Goal: Task Accomplishment & Management: Manage account settings

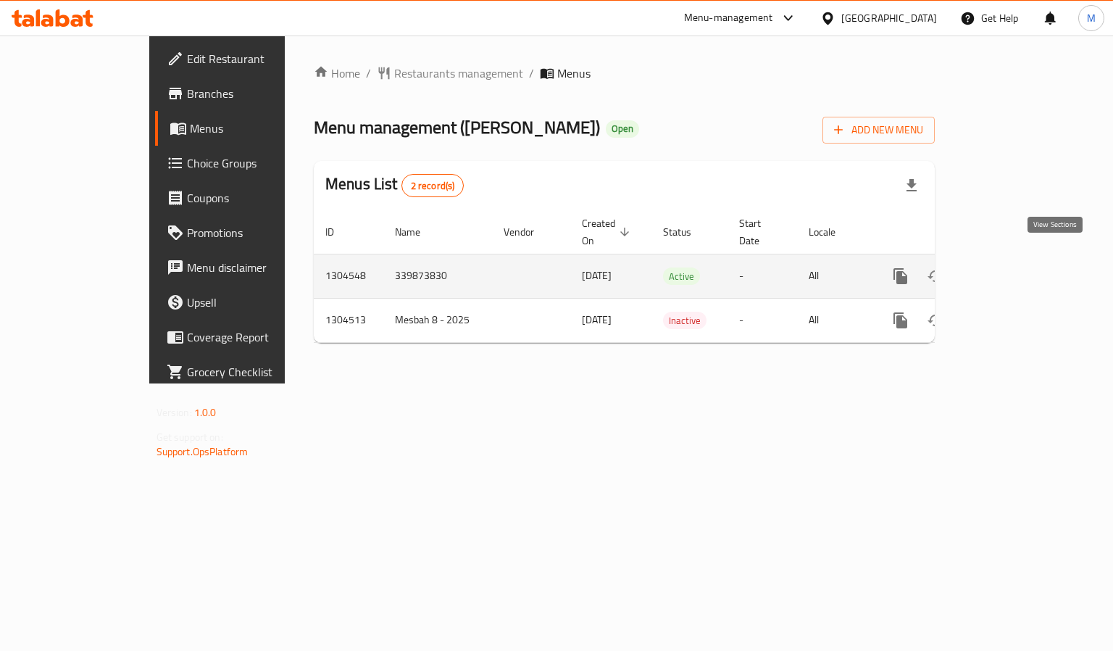
click at [1011, 269] on icon "enhanced table" at bounding box center [1004, 275] width 13 height 13
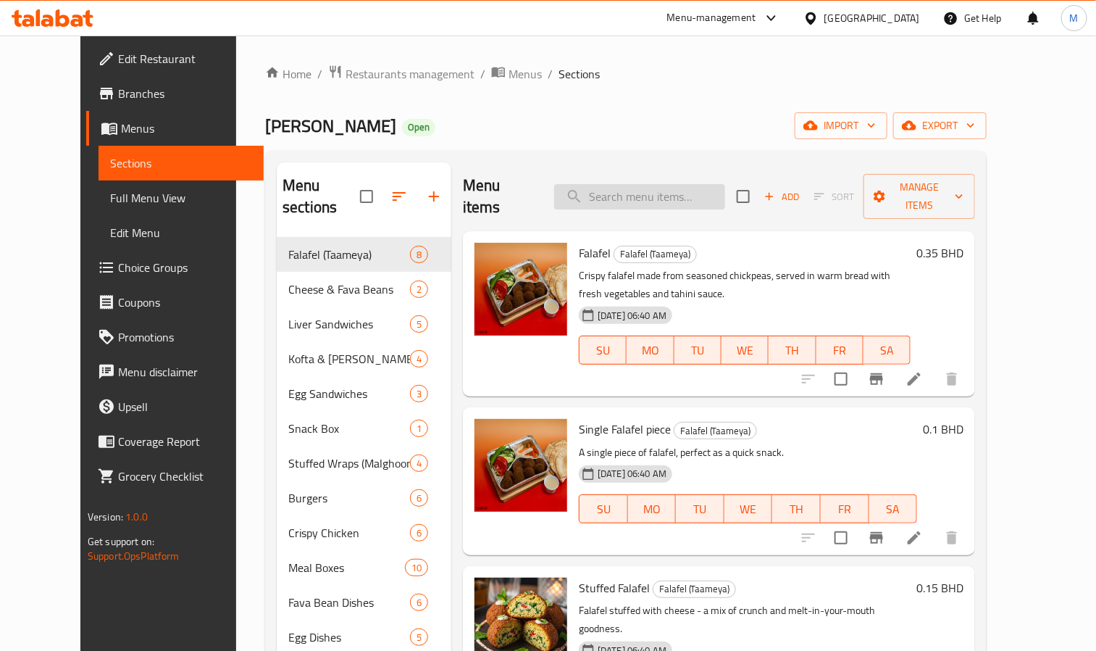
click at [655, 184] on input "search" at bounding box center [639, 196] width 171 height 25
paste input "Tahini"
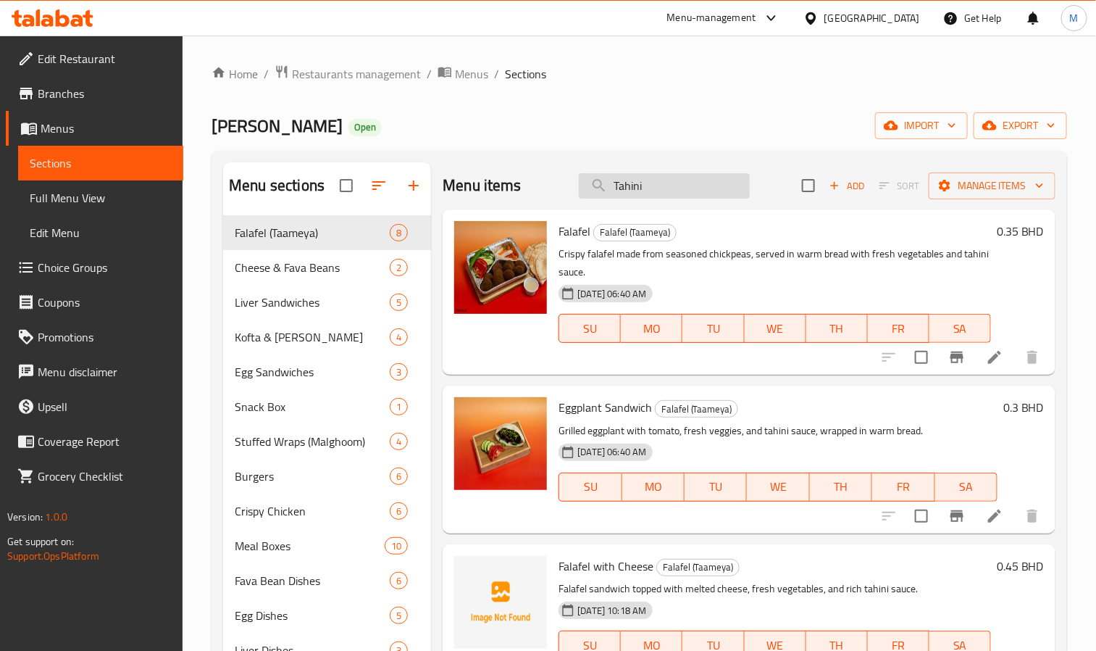
click at [643, 181] on input "Tahini" at bounding box center [664, 185] width 171 height 25
paste input "Mayonnaise"
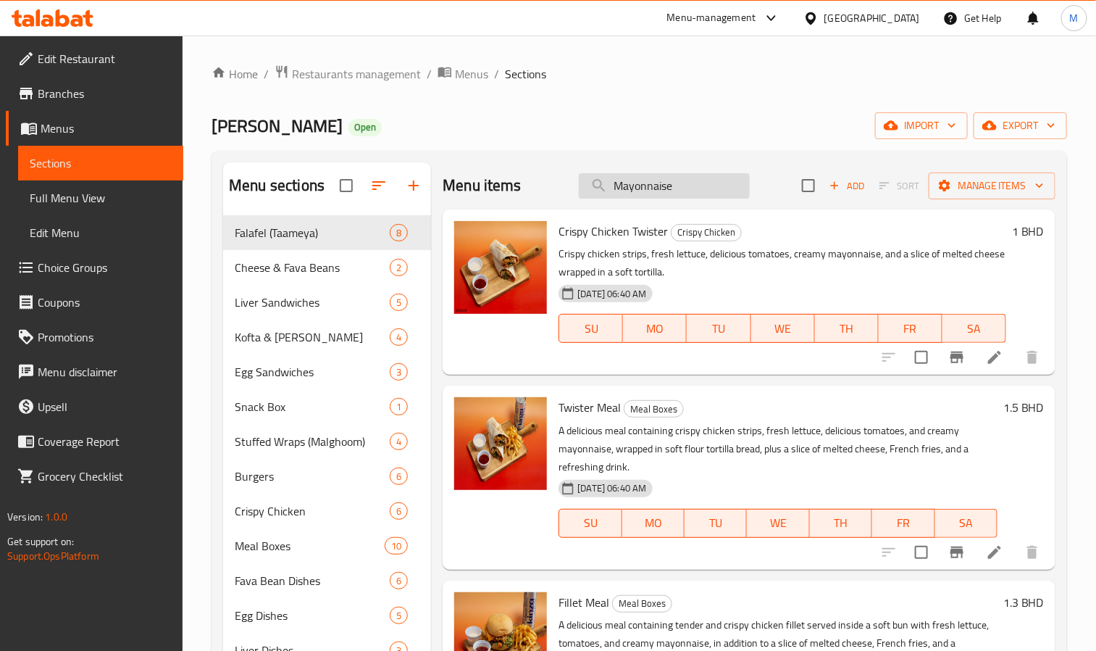
click at [630, 196] on input "Mayonnaise" at bounding box center [664, 185] width 171 height 25
paste input "Chili Sauc"
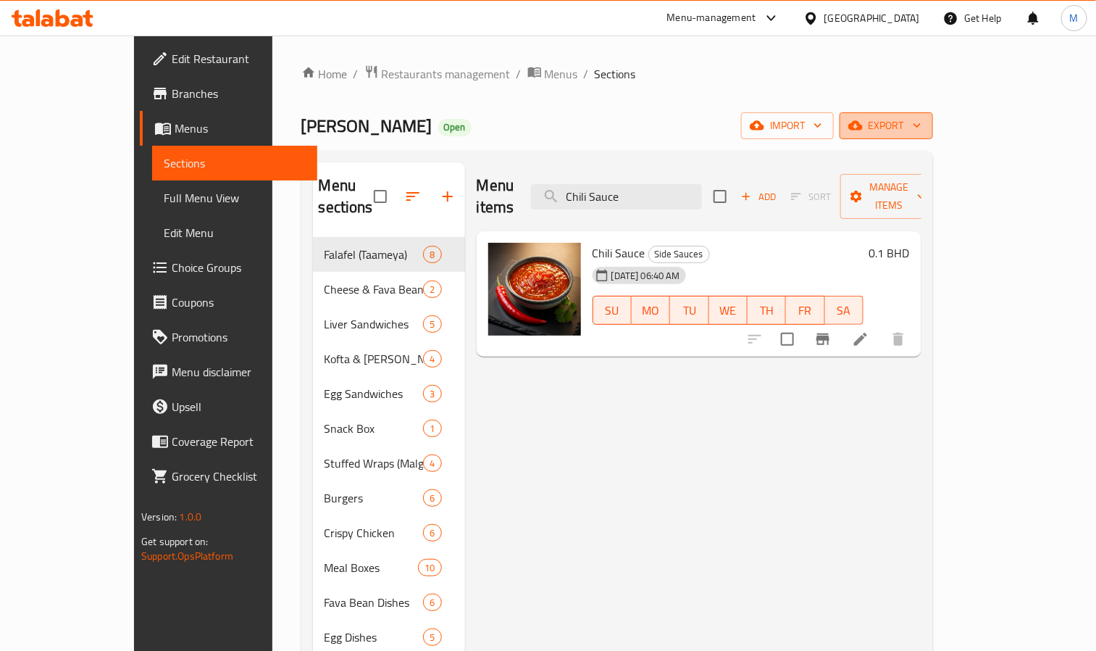
click at [921, 128] on span "export" at bounding box center [886, 126] width 70 height 18
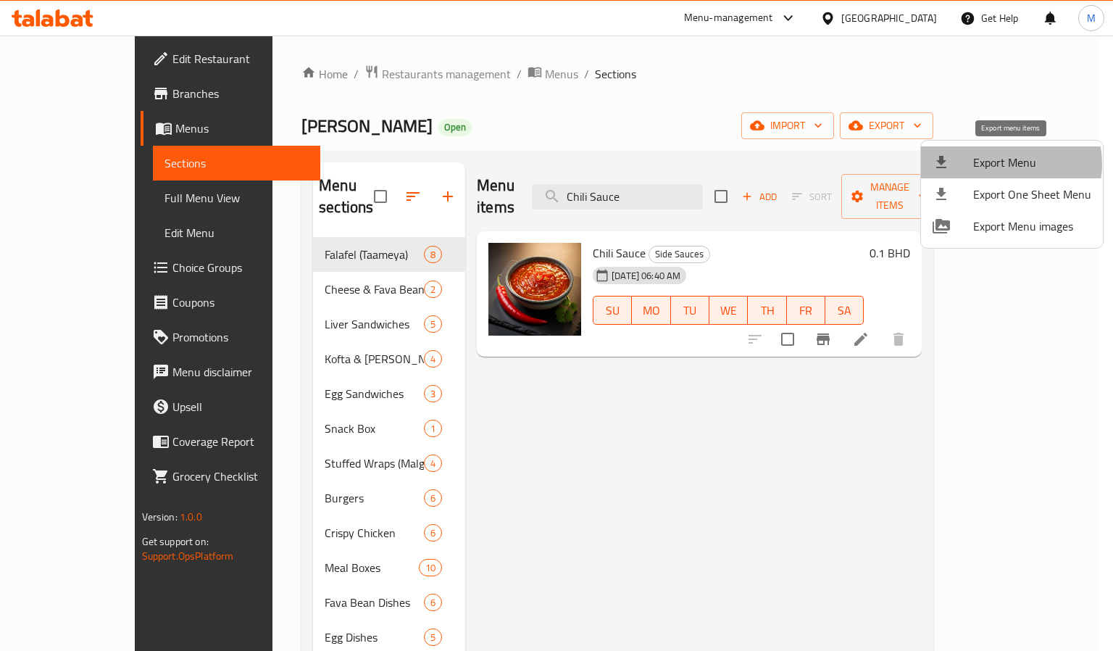
click at [1003, 164] on span "Export Menu" at bounding box center [1032, 162] width 118 height 17
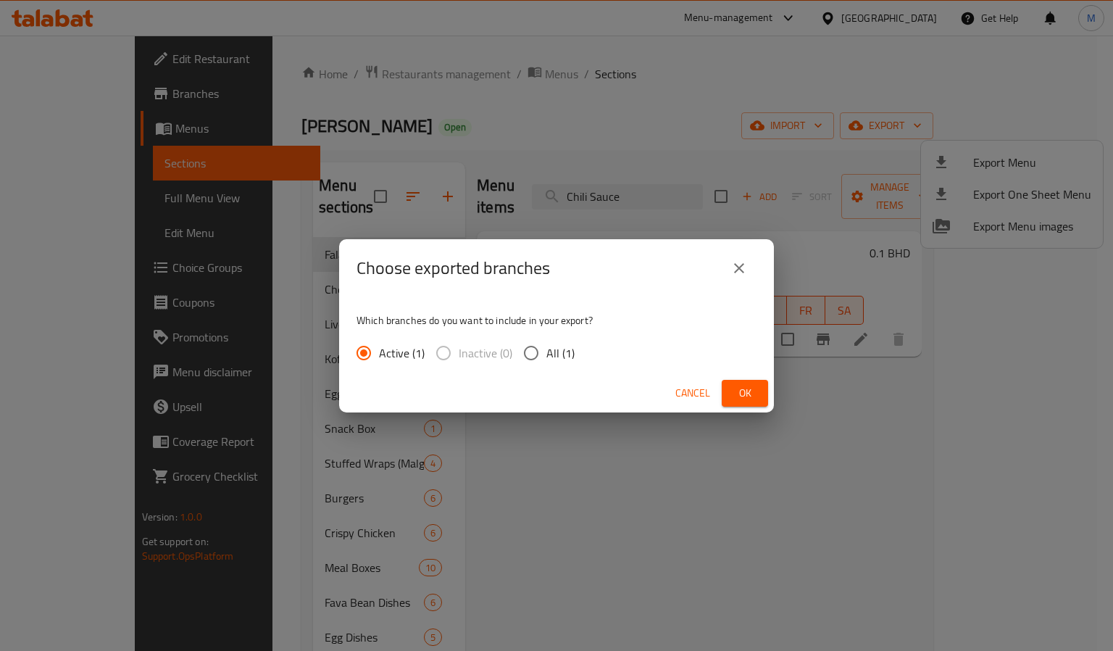
click at [759, 390] on button "Ok" at bounding box center [745, 393] width 46 height 27
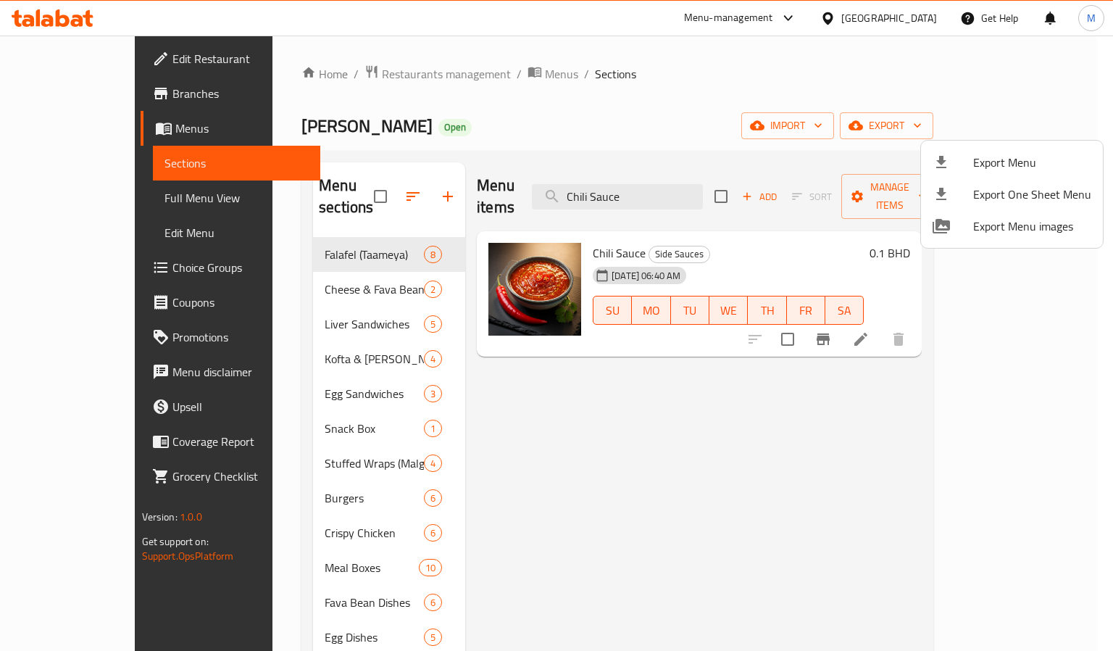
click at [645, 183] on div at bounding box center [556, 325] width 1113 height 651
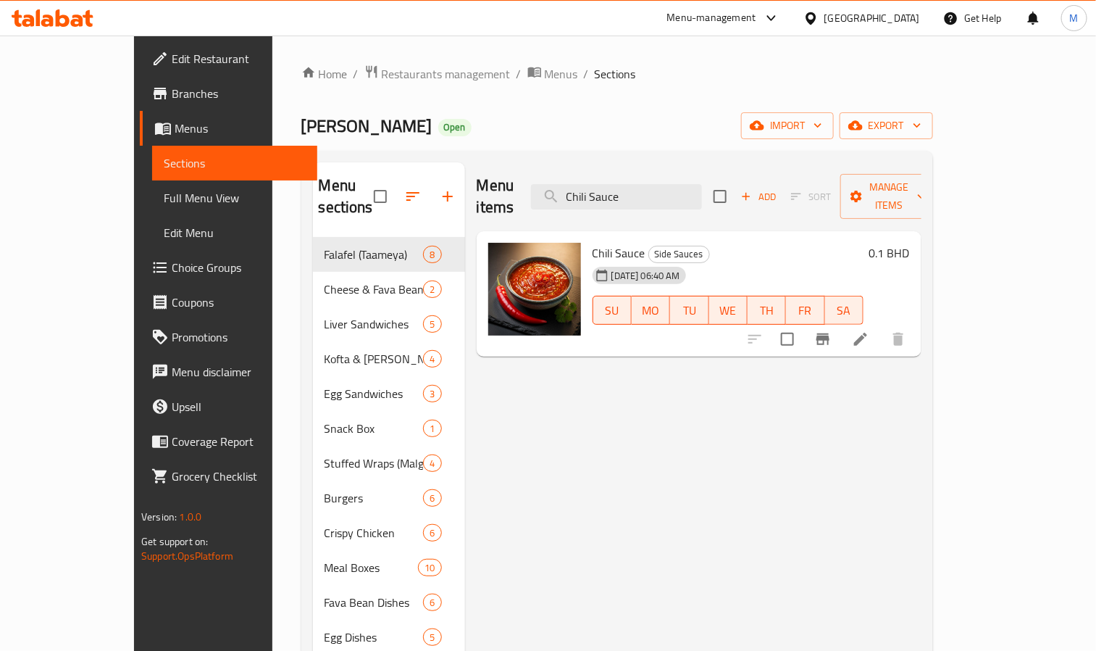
click at [645, 184] on input "Chili Sauce" at bounding box center [616, 196] width 171 height 25
paste input "Tahini"
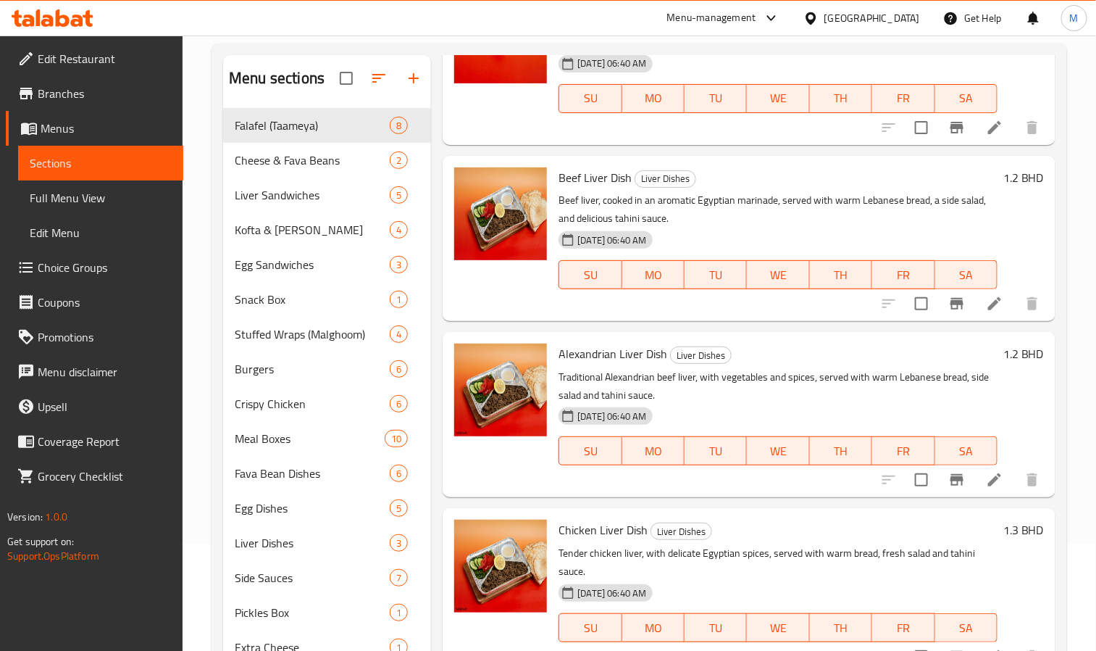
scroll to position [305, 0]
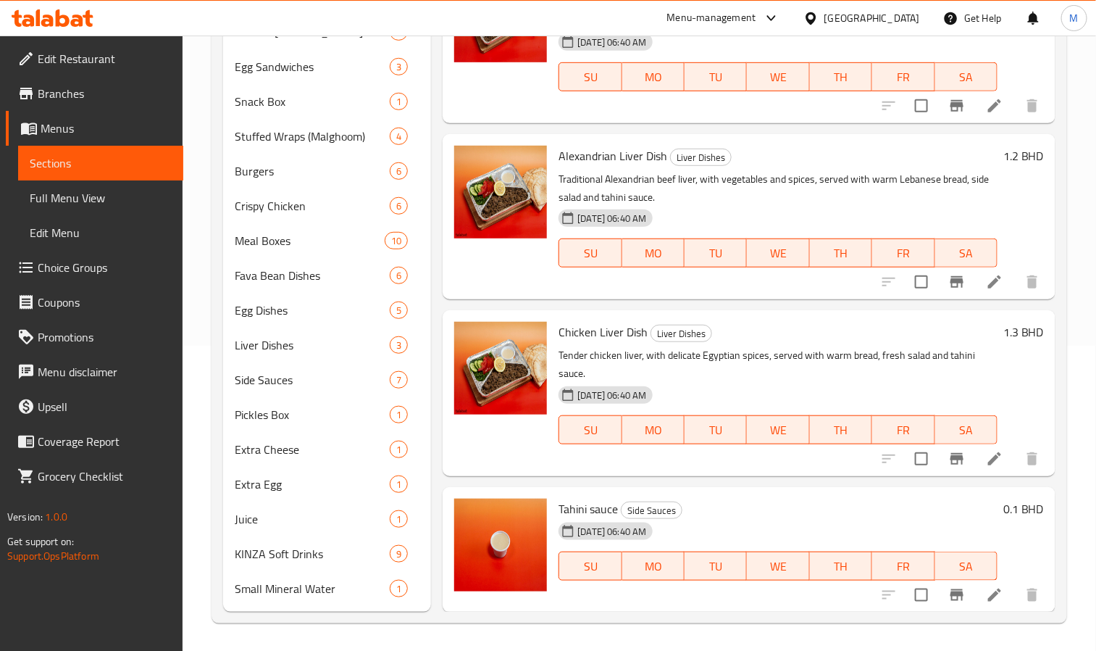
type input "Tahini"
click at [948, 601] on icon "Branch-specific-item" at bounding box center [956, 594] width 17 height 17
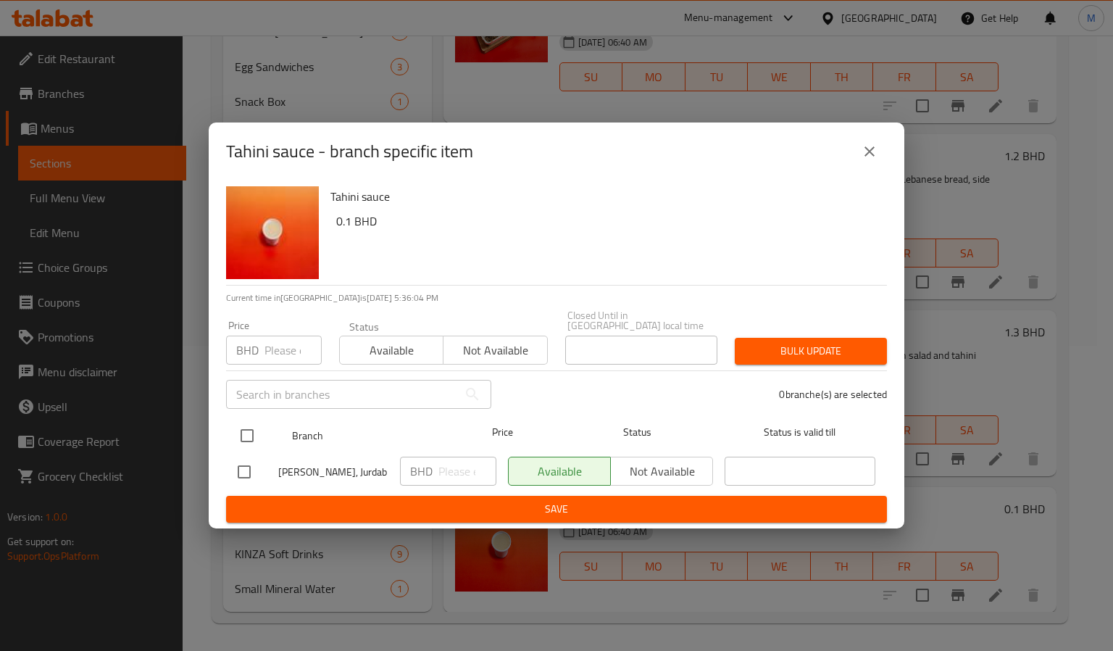
click at [241, 428] on input "checkbox" at bounding box center [247, 435] width 30 height 30
checkbox input "true"
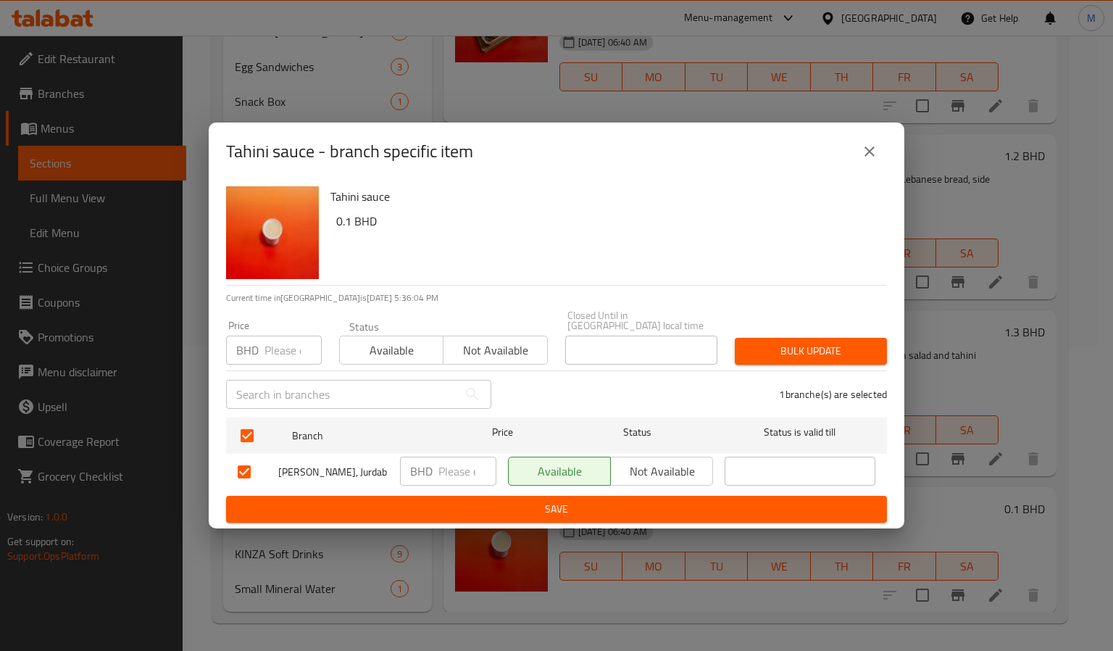
click at [288, 344] on input "number" at bounding box center [292, 349] width 57 height 29
paste input "0.200"
type input "0.200"
click at [576, 268] on div "Tahini sauce 0.1 BHD" at bounding box center [603, 232] width 556 height 104
click at [804, 342] on span "Bulk update" at bounding box center [810, 351] width 129 height 18
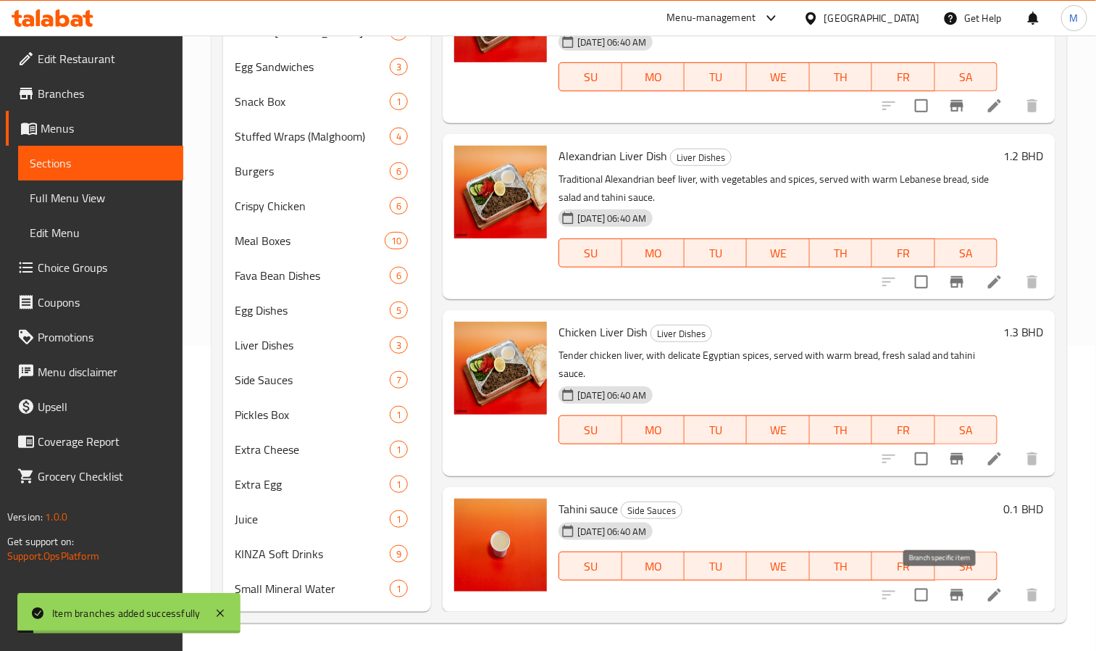
click at [948, 596] on icon "Branch-specific-item" at bounding box center [956, 594] width 17 height 17
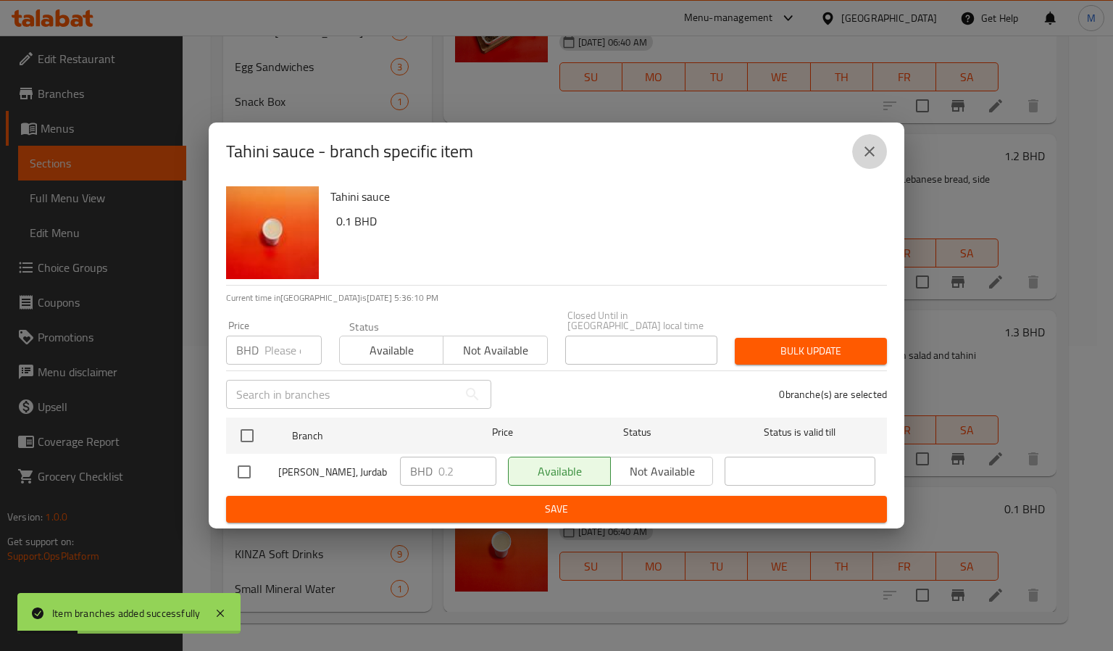
click at [876, 160] on icon "close" at bounding box center [869, 151] width 17 height 17
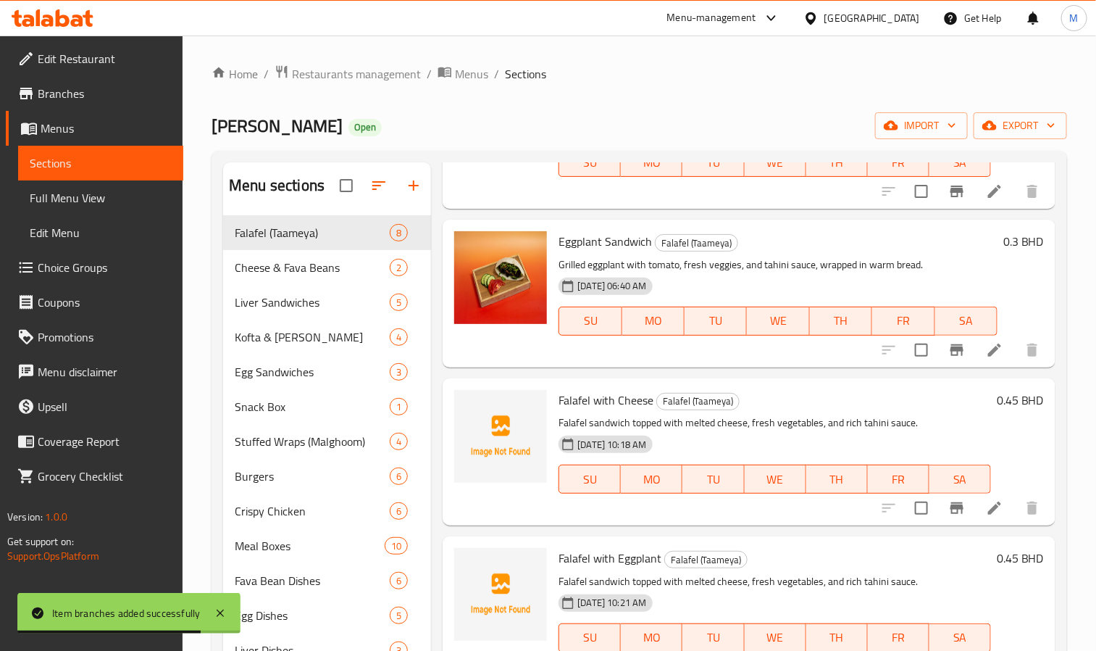
scroll to position [0, 0]
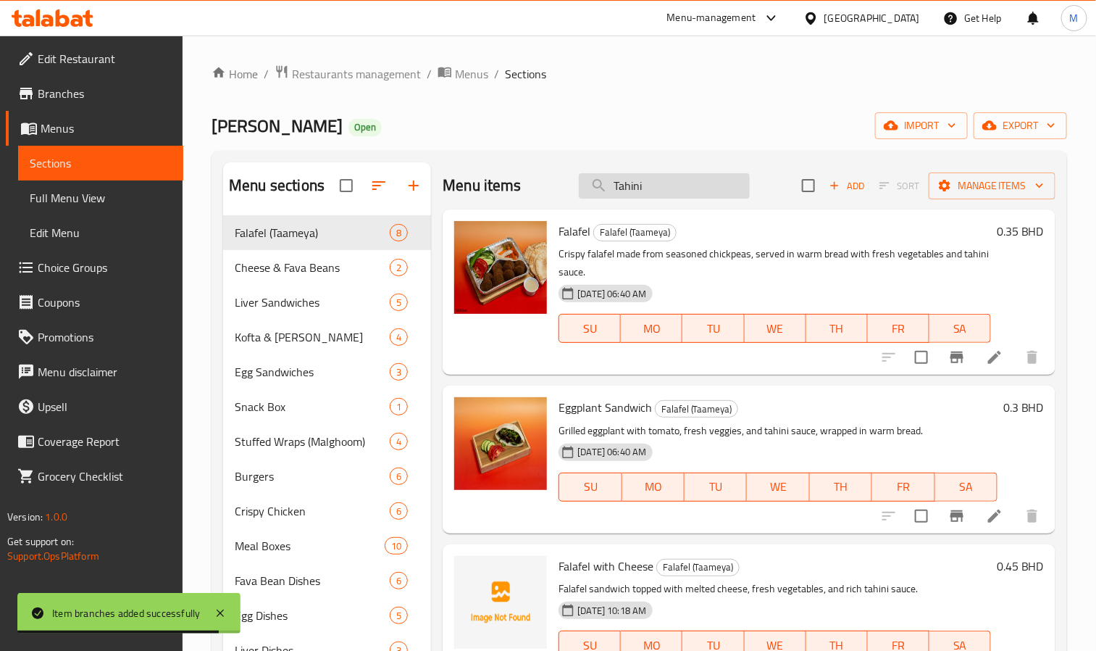
click at [641, 190] on input "Tahini" at bounding box center [664, 185] width 171 height 25
paste input "Mayonnaise"
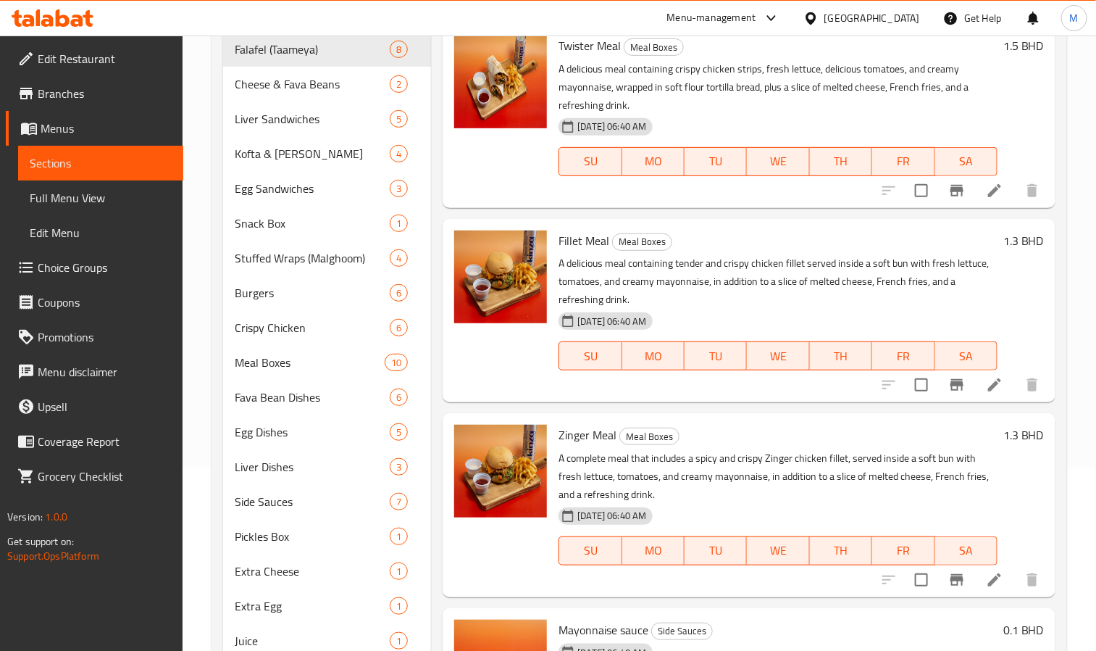
scroll to position [305, 0]
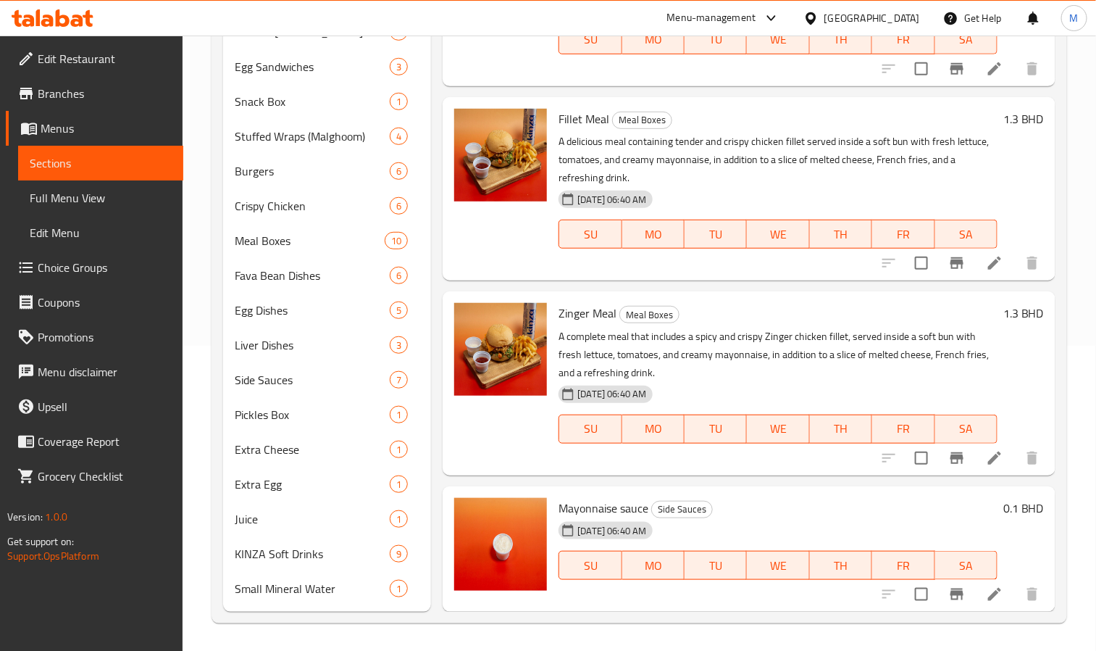
type input "Mayonnaise"
click at [948, 598] on icon "Branch-specific-item" at bounding box center [956, 593] width 17 height 17
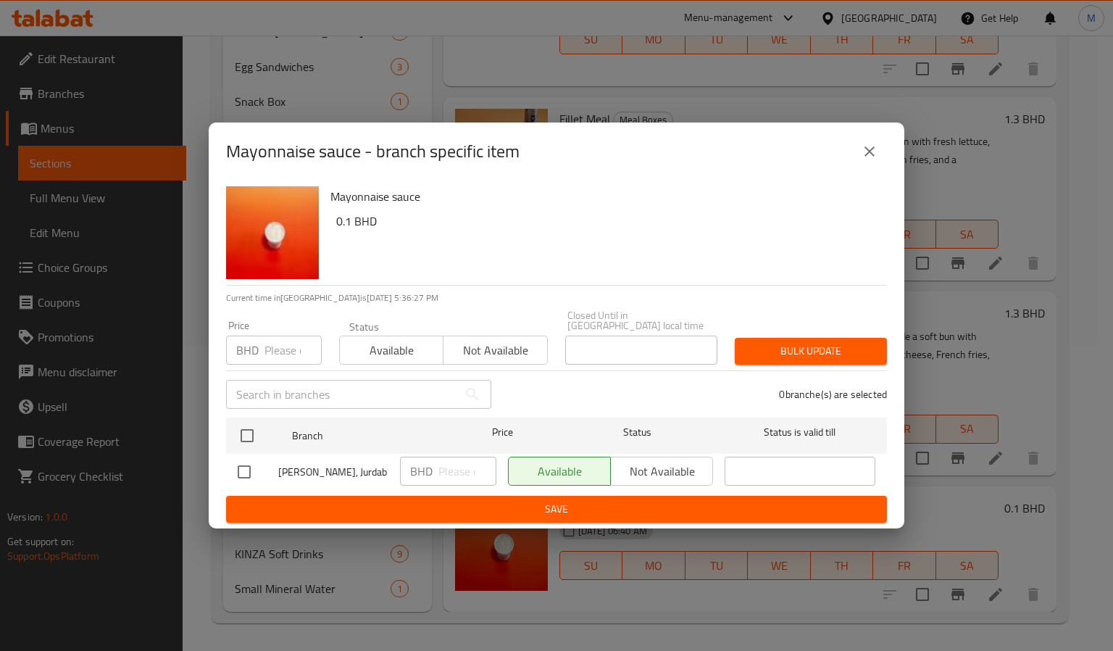
click at [276, 338] on input "number" at bounding box center [292, 349] width 57 height 29
paste input "0.200"
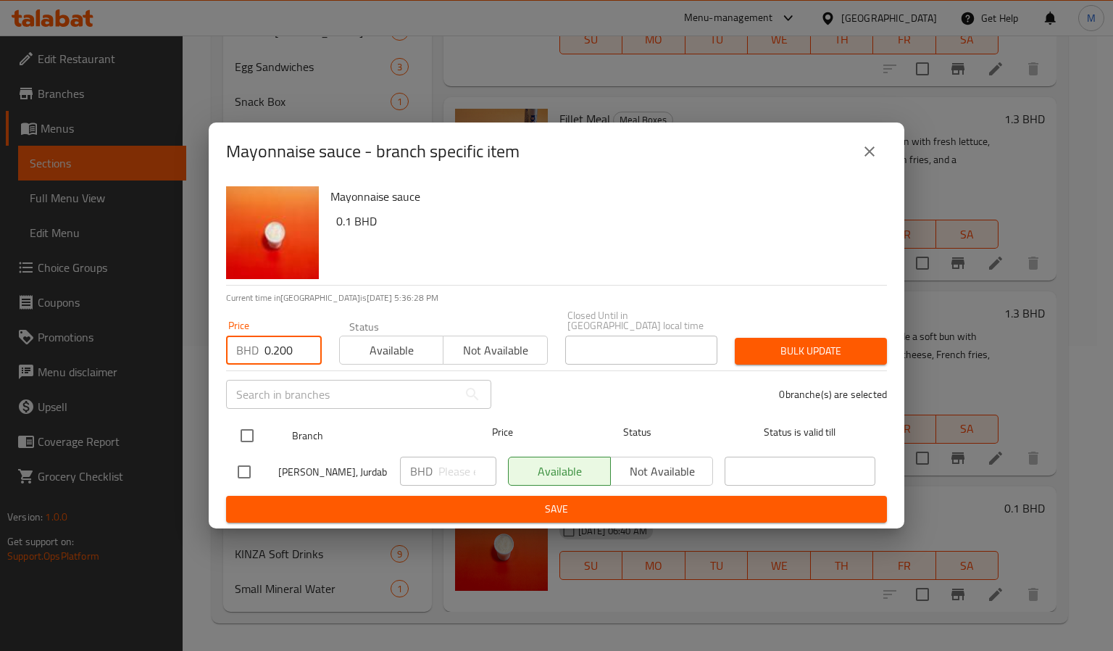
type input "0.200"
click at [246, 432] on input "checkbox" at bounding box center [247, 435] width 30 height 30
checkbox input "true"
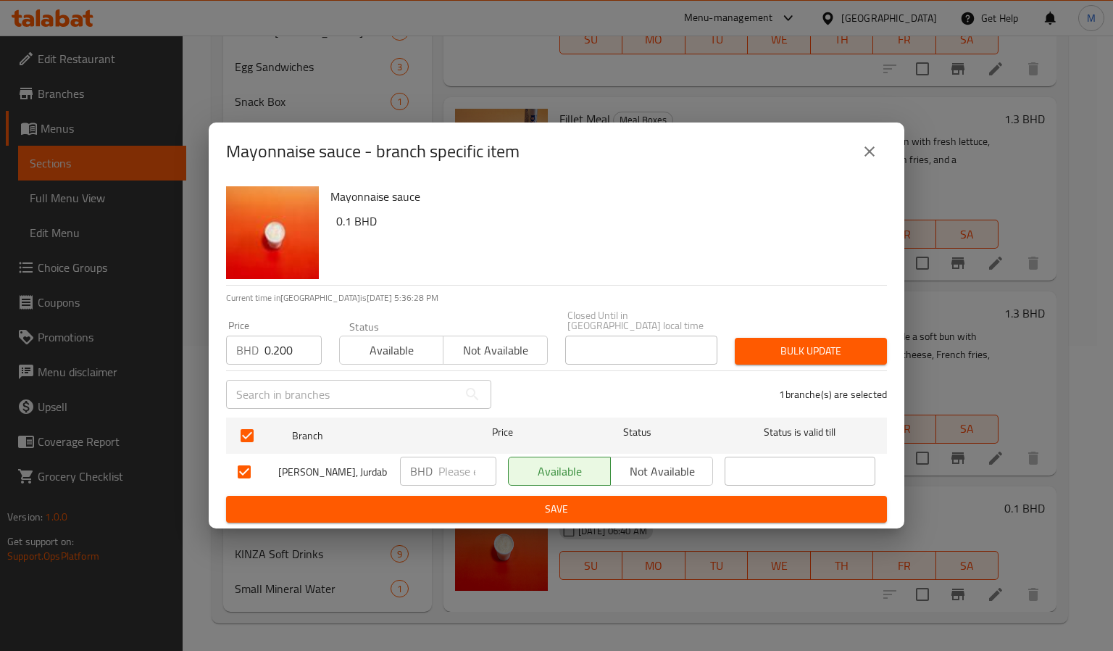
click at [645, 319] on div "Closed Until in [GEOGRAPHIC_DATA] local time Closed Until in [GEOGRAPHIC_DATA] …" at bounding box center [641, 337] width 152 height 54
click at [772, 351] on span "Bulk update" at bounding box center [810, 351] width 129 height 18
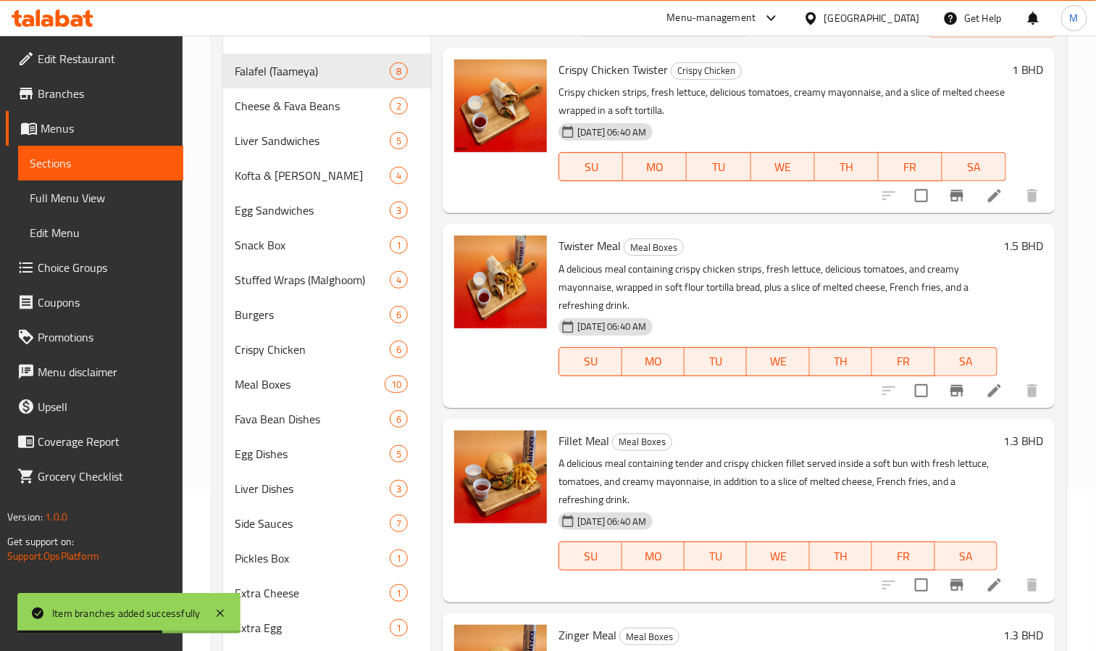
scroll to position [0, 0]
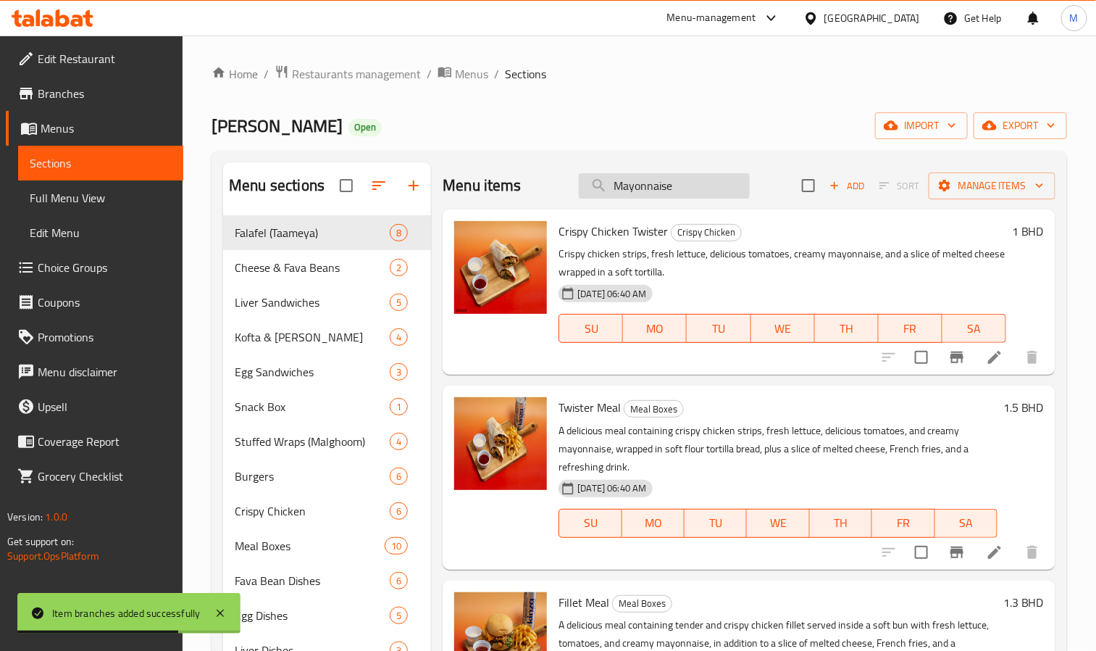
click at [620, 180] on input "Mayonnaise" at bounding box center [664, 185] width 171 height 25
paste input "Ketchup"
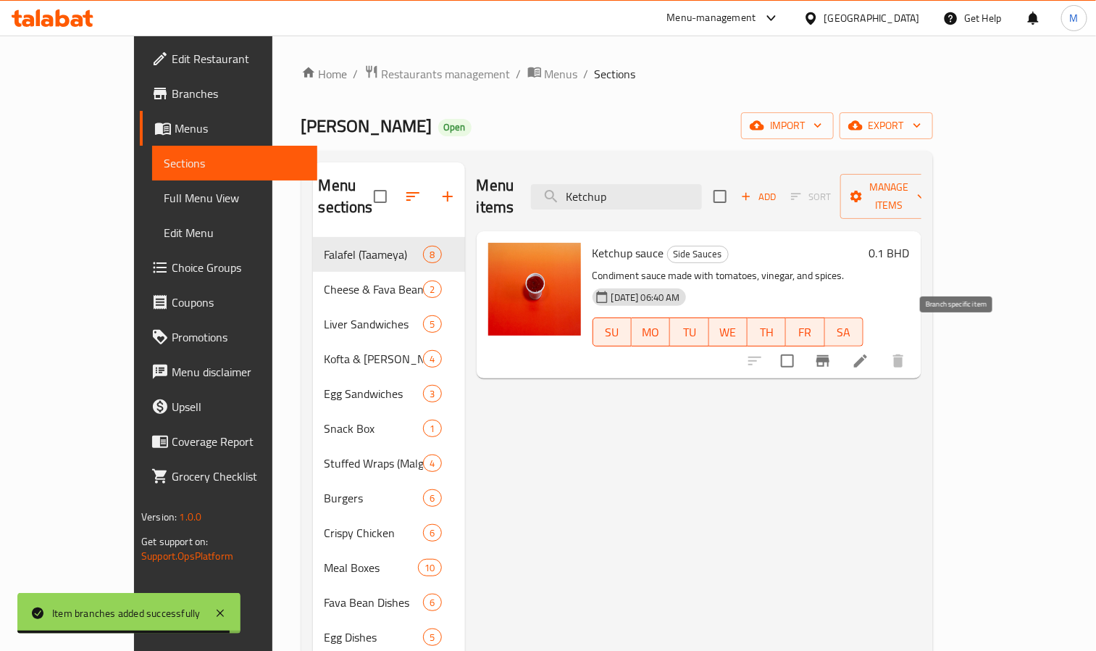
type input "Ketchup"
click at [829, 355] on icon "Branch-specific-item" at bounding box center [822, 361] width 13 height 12
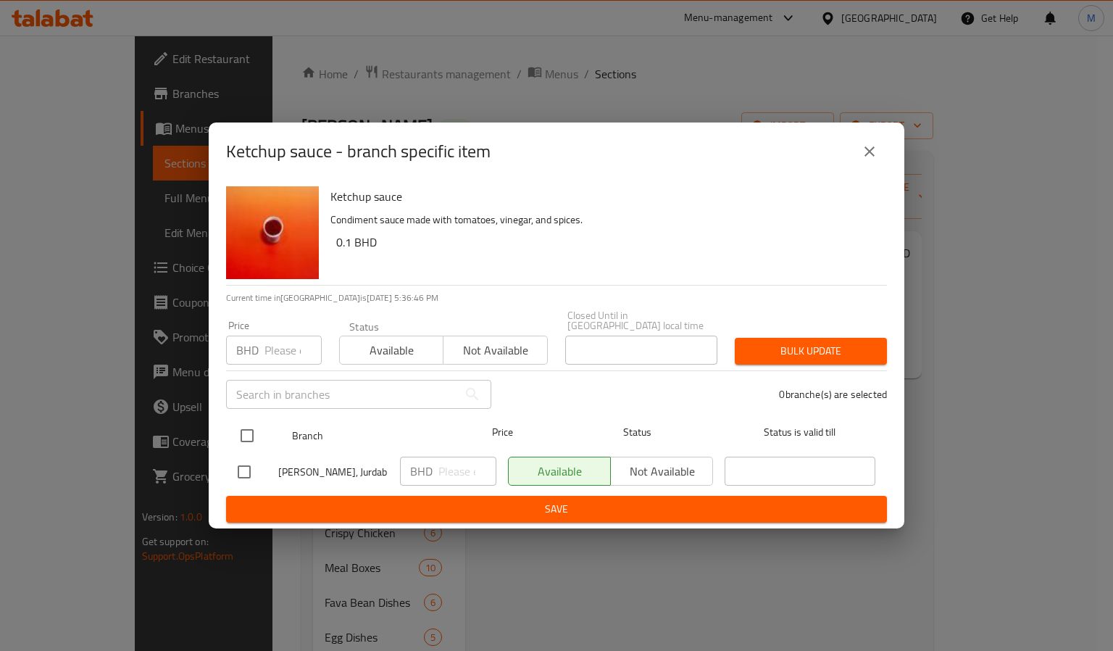
click at [239, 427] on input "checkbox" at bounding box center [247, 435] width 30 height 30
checkbox input "true"
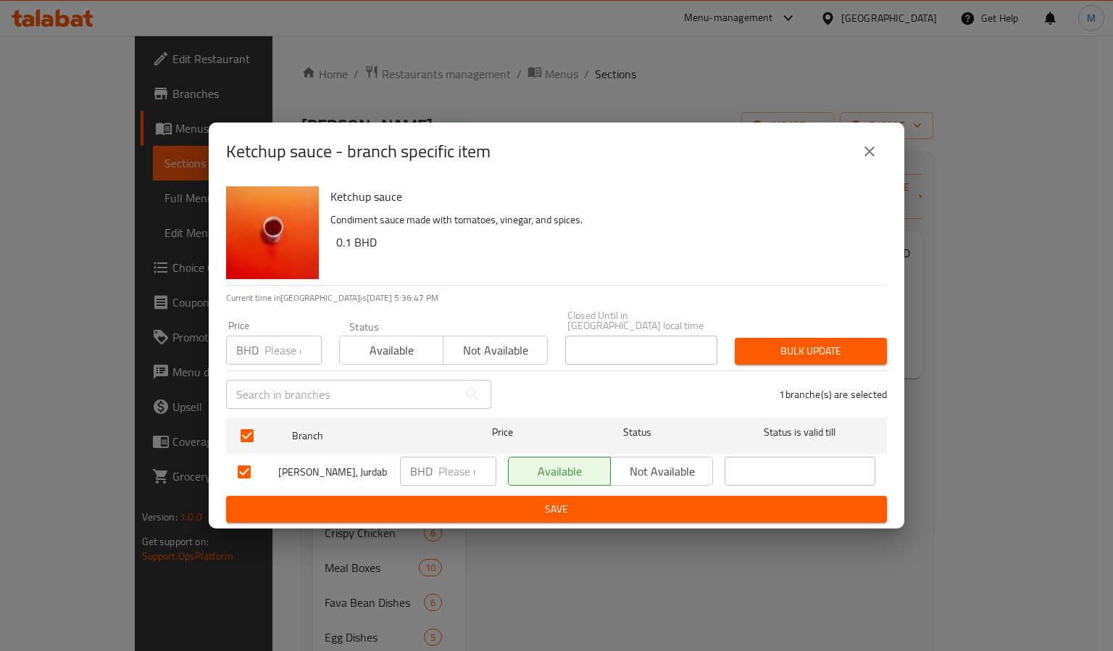
click at [283, 353] on input "number" at bounding box center [292, 349] width 57 height 29
paste input "0.200"
type input "0.200"
click at [659, 269] on div "Ketchup sauce Condiment sauce made with tomatoes, vinegar, and spices. 0.1 BHD" at bounding box center [603, 232] width 556 height 104
click at [772, 342] on span "Bulk update" at bounding box center [810, 351] width 129 height 18
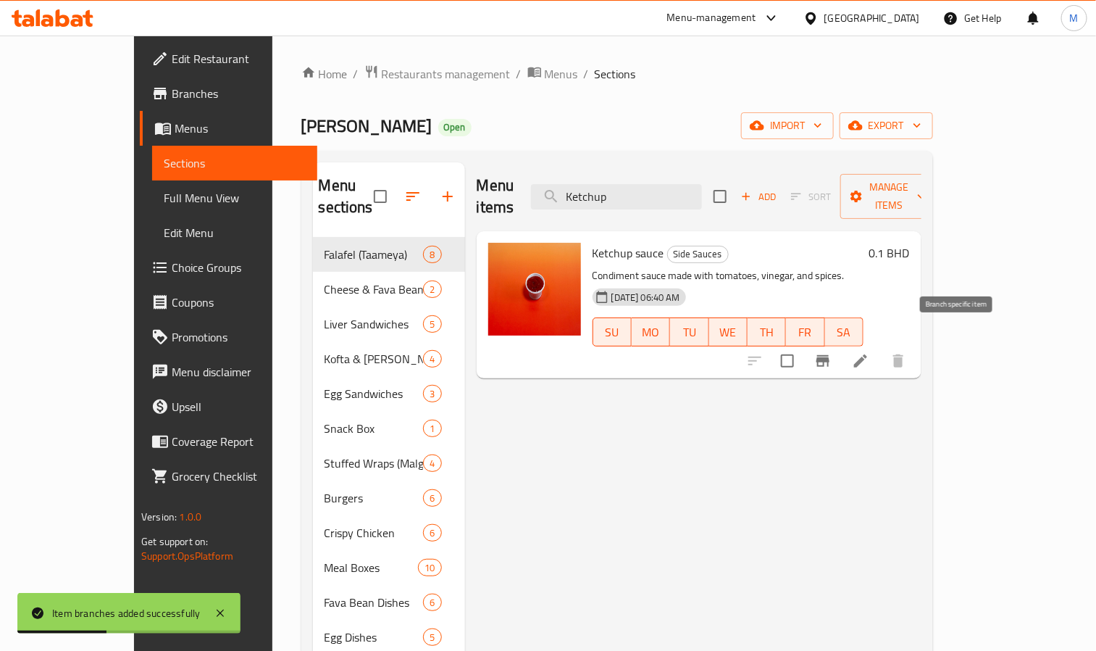
click at [832, 352] on icon "Branch-specific-item" at bounding box center [822, 360] width 17 height 17
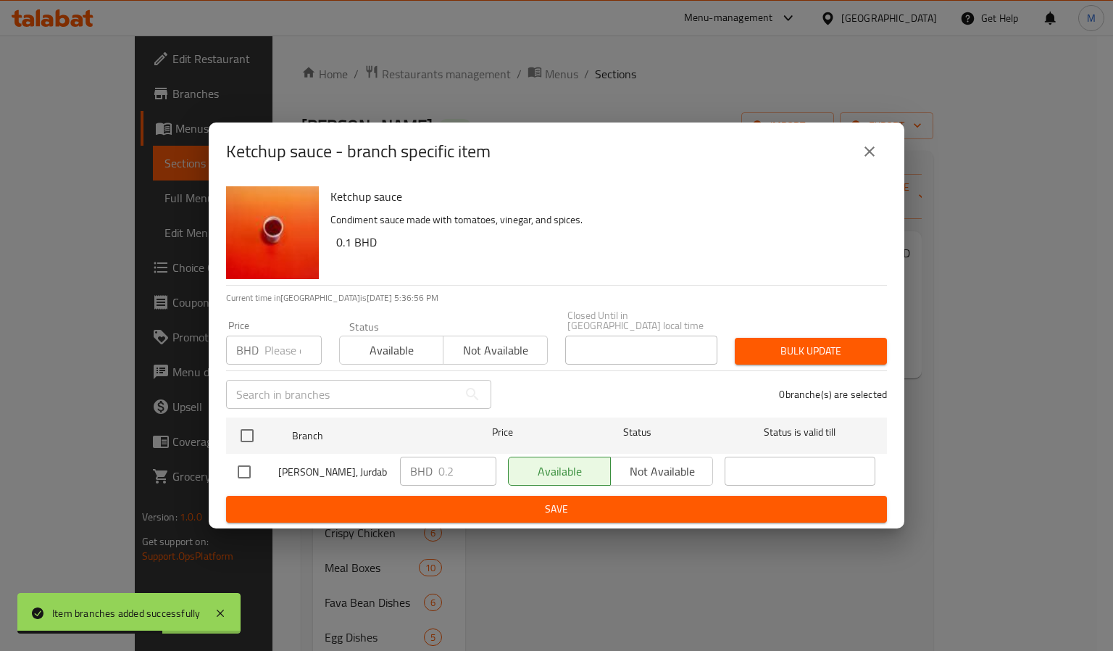
click at [869, 151] on icon "close" at bounding box center [869, 151] width 17 height 17
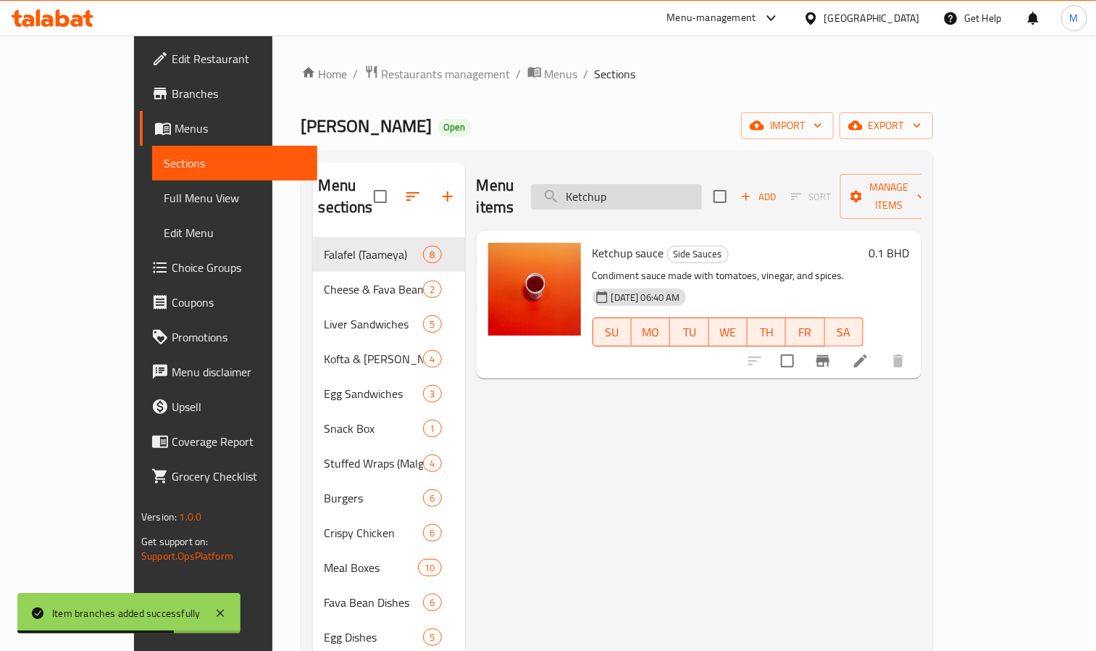
click at [682, 185] on input "Ketchup" at bounding box center [616, 196] width 171 height 25
paste input "Chili Sauce"
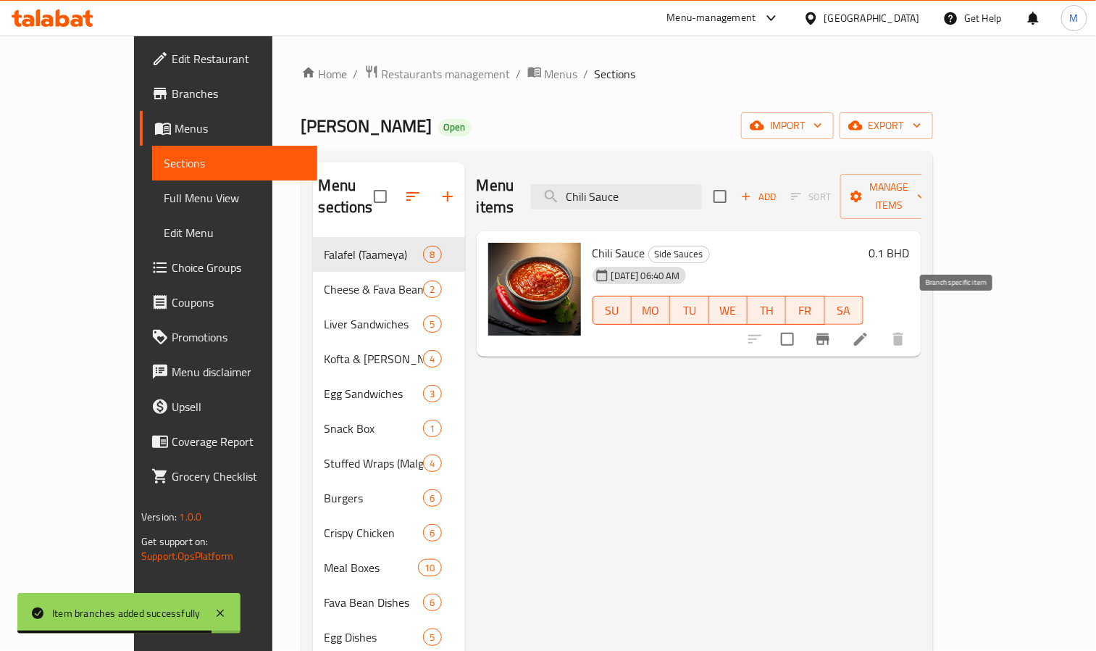
type input "Chili Sauce"
click at [832, 330] on icon "Branch-specific-item" at bounding box center [822, 338] width 17 height 17
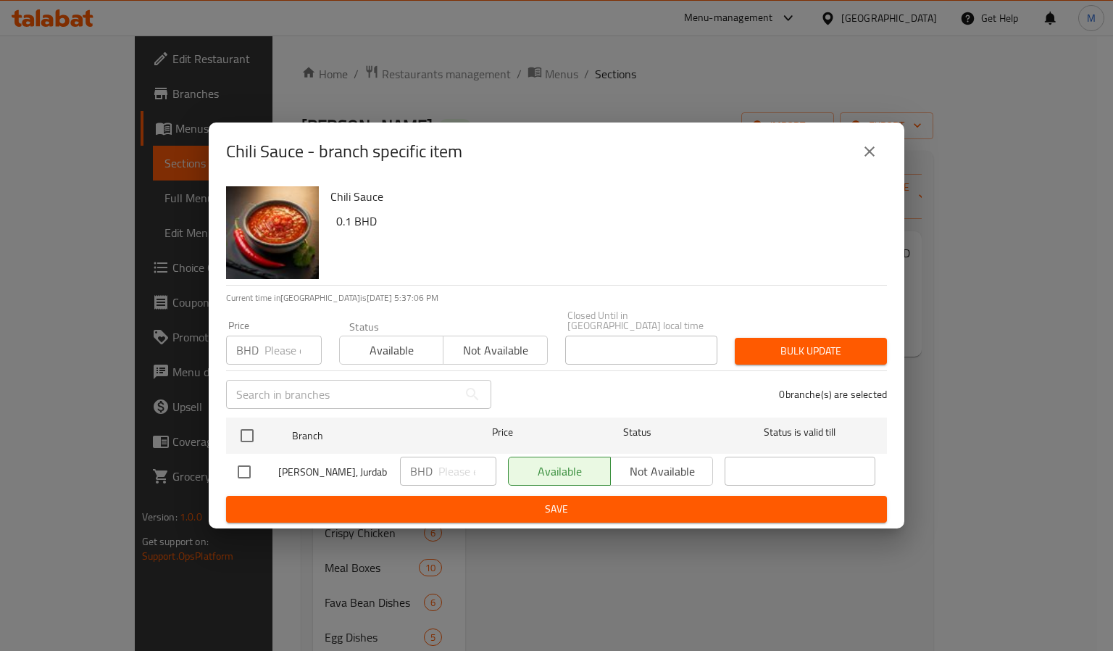
click at [290, 348] on input "number" at bounding box center [292, 349] width 57 height 29
paste input "0.200"
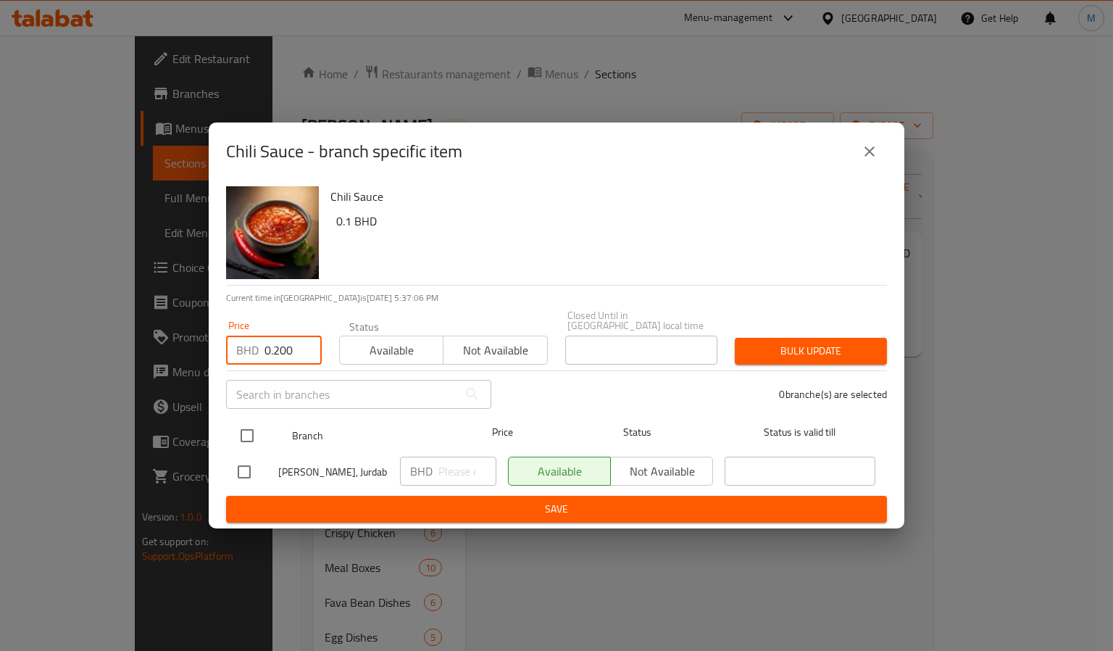
type input "0.200"
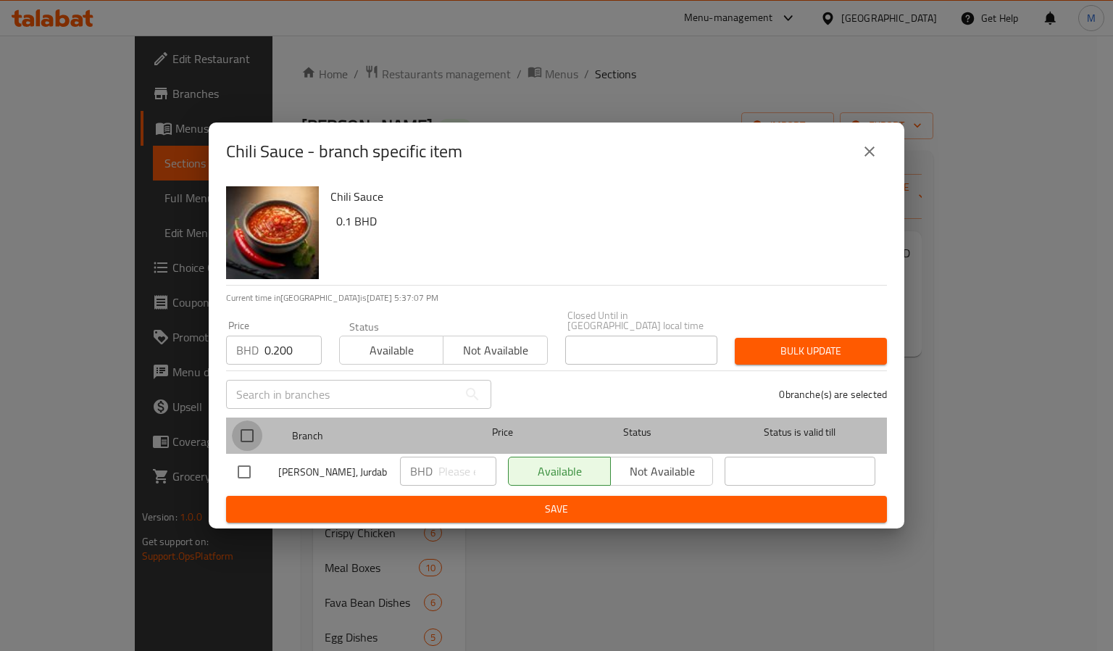
click at [251, 433] on input "checkbox" at bounding box center [247, 435] width 30 height 30
checkbox input "true"
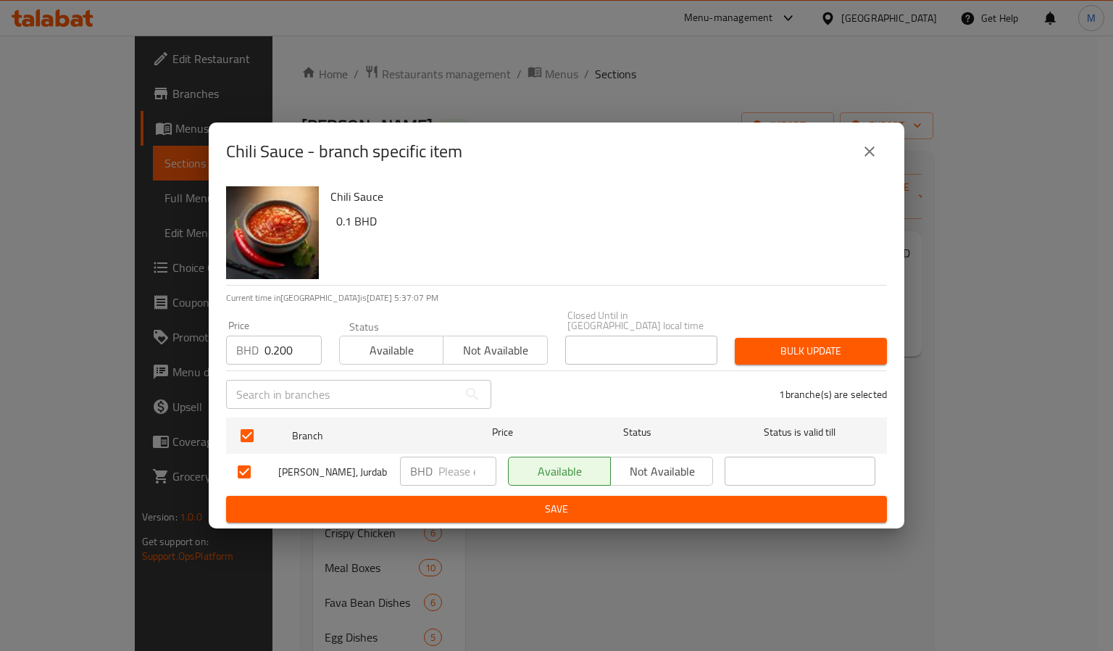
click at [763, 274] on div "Chili Sauce 0.1 BHD" at bounding box center [603, 232] width 556 height 104
click at [776, 342] on span "Bulk update" at bounding box center [810, 351] width 129 height 18
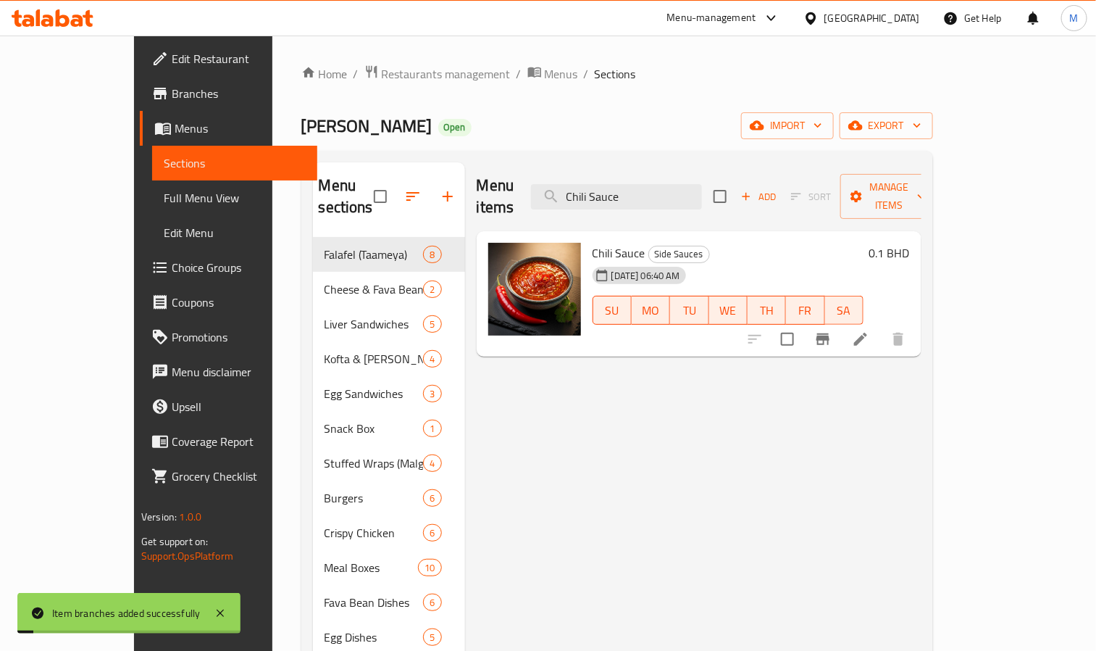
click at [628, 203] on div "Menu items Chili Sauce Add Sort Manage items" at bounding box center [699, 196] width 445 height 69
click at [635, 184] on input "Chili Sauce" at bounding box center [616, 196] width 171 height 25
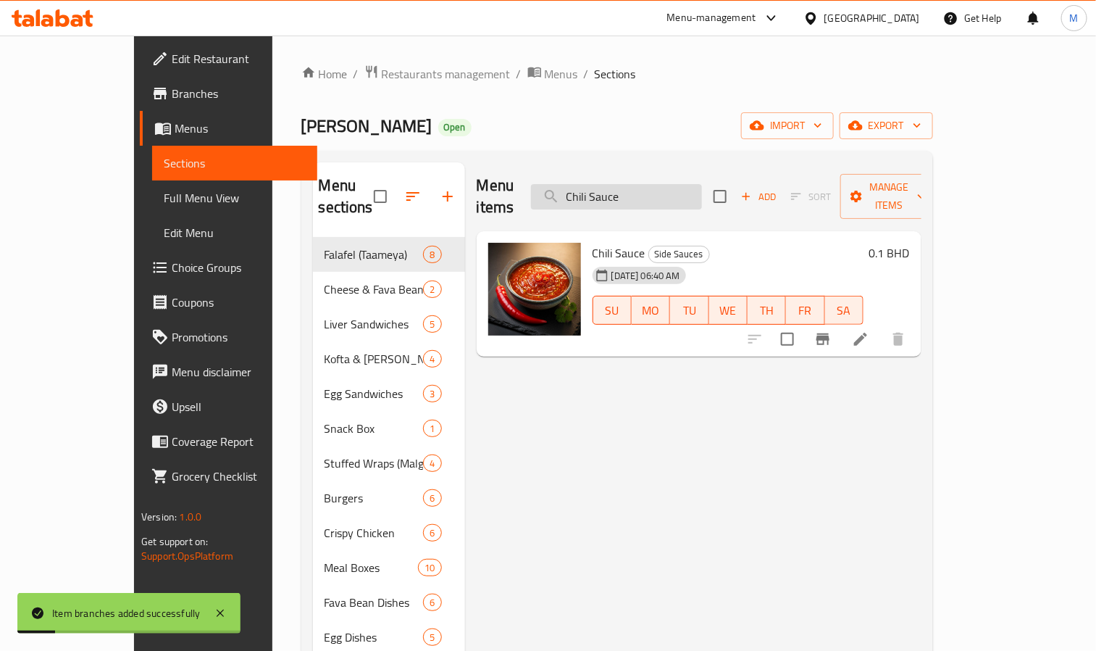
paste input "eese"
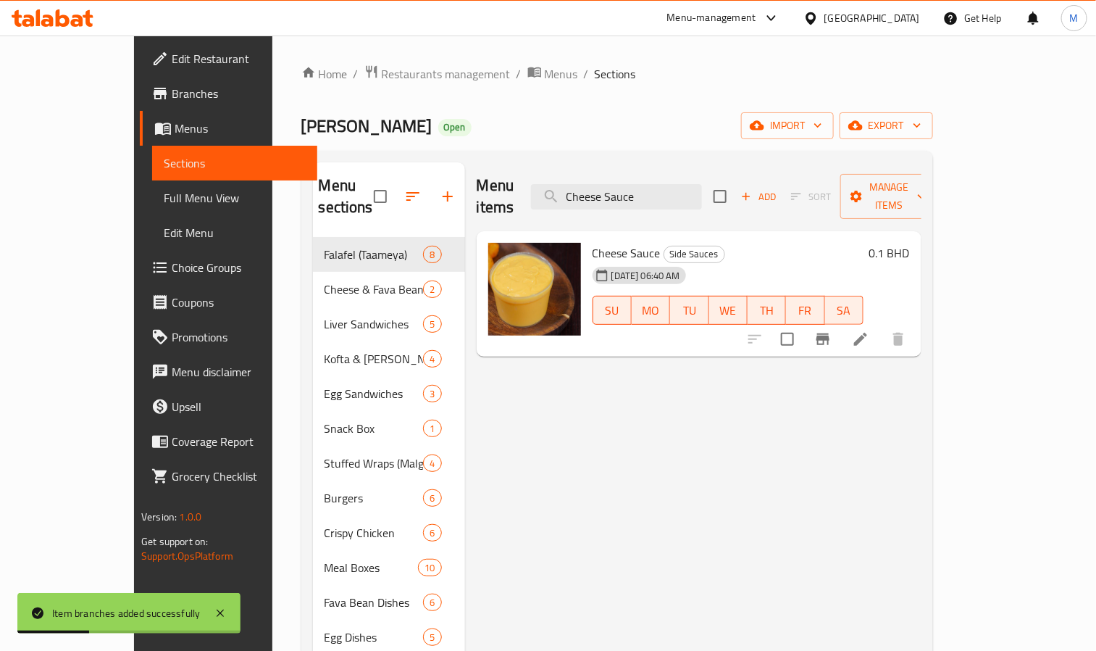
type input "Cheese Sauce"
click at [829, 333] on icon "Branch-specific-item" at bounding box center [822, 339] width 13 height 12
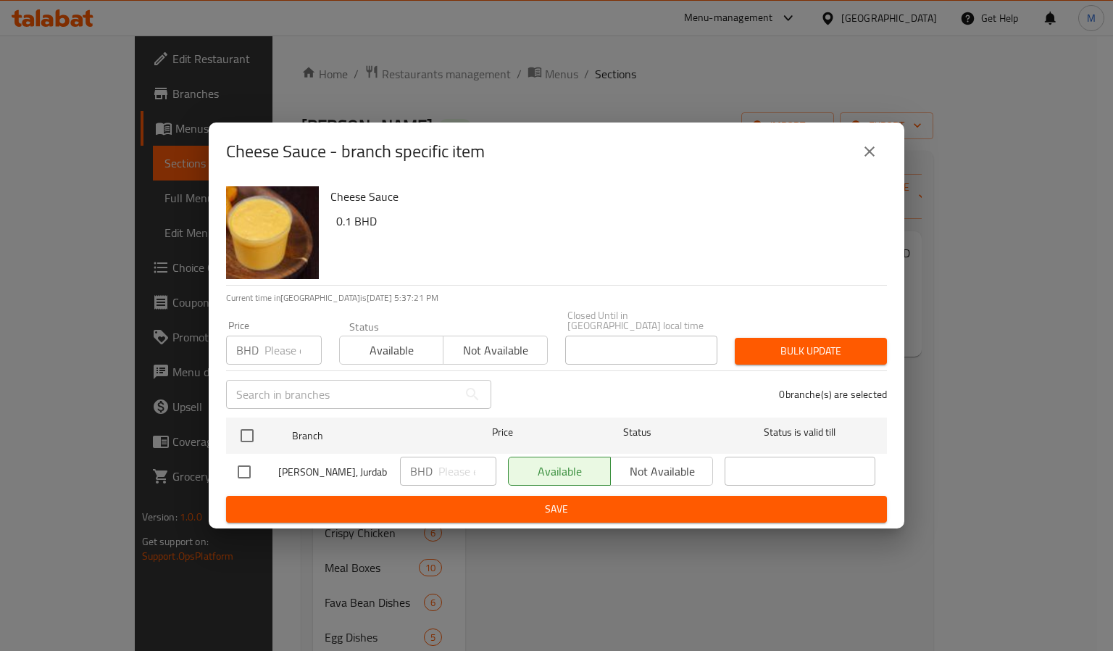
click at [298, 348] on input "number" at bounding box center [292, 349] width 57 height 29
paste input "0.200"
type input "0.200"
click at [240, 456] on input "checkbox" at bounding box center [244, 471] width 30 height 30
checkbox input "true"
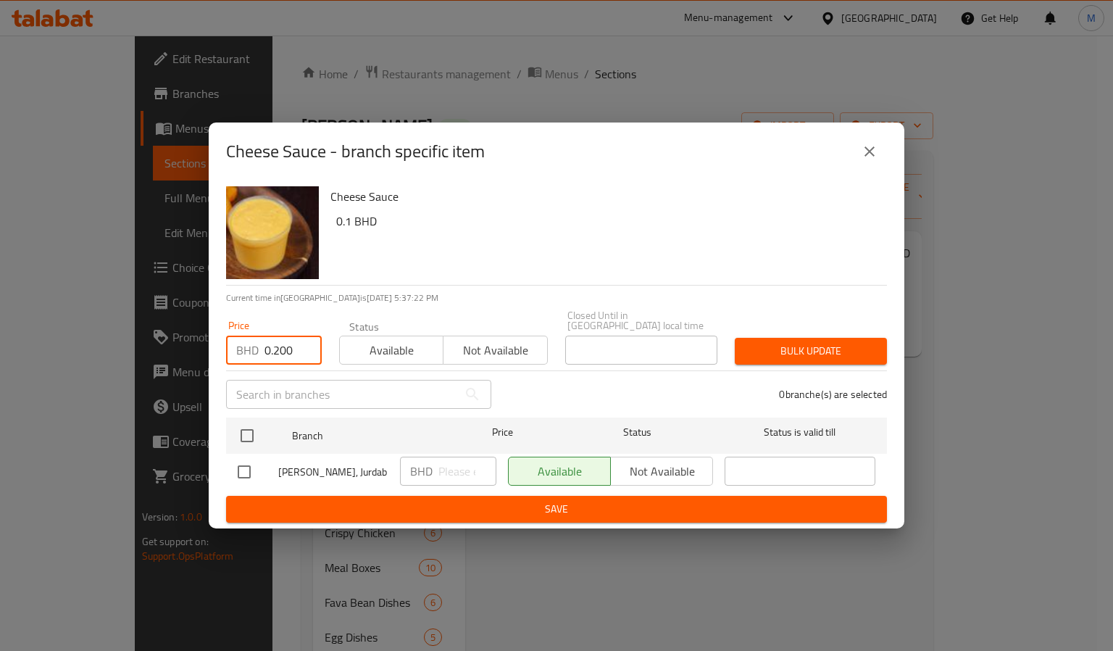
checkbox input "true"
click at [722, 277] on div "Cheese Sauce 0.1 BHD" at bounding box center [603, 232] width 556 height 104
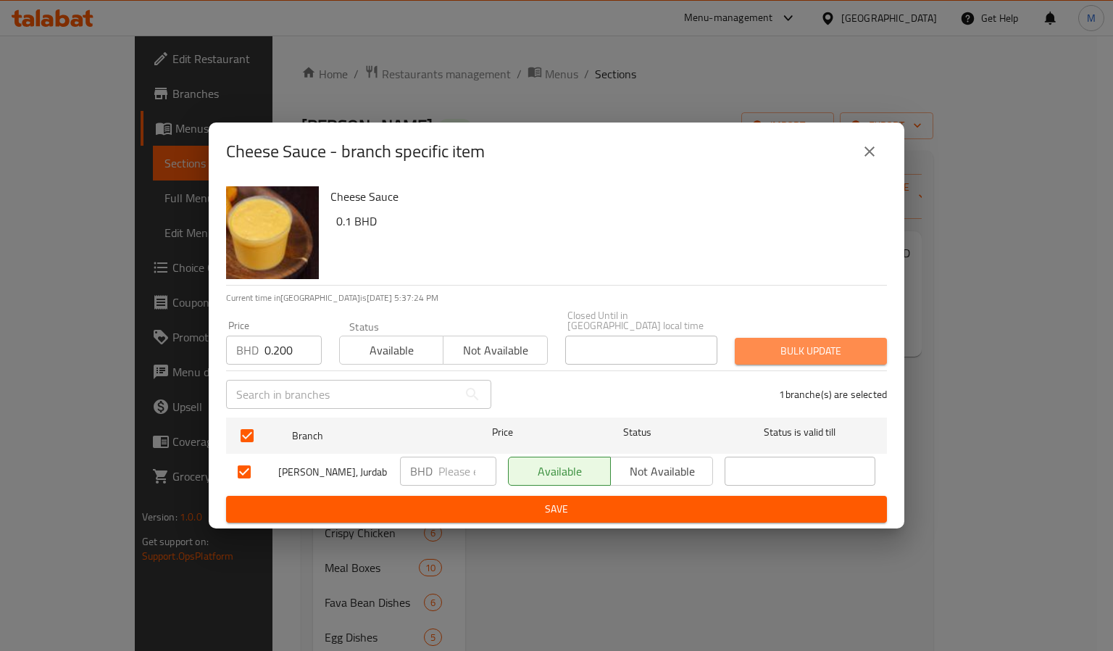
click at [806, 342] on span "Bulk update" at bounding box center [810, 351] width 129 height 18
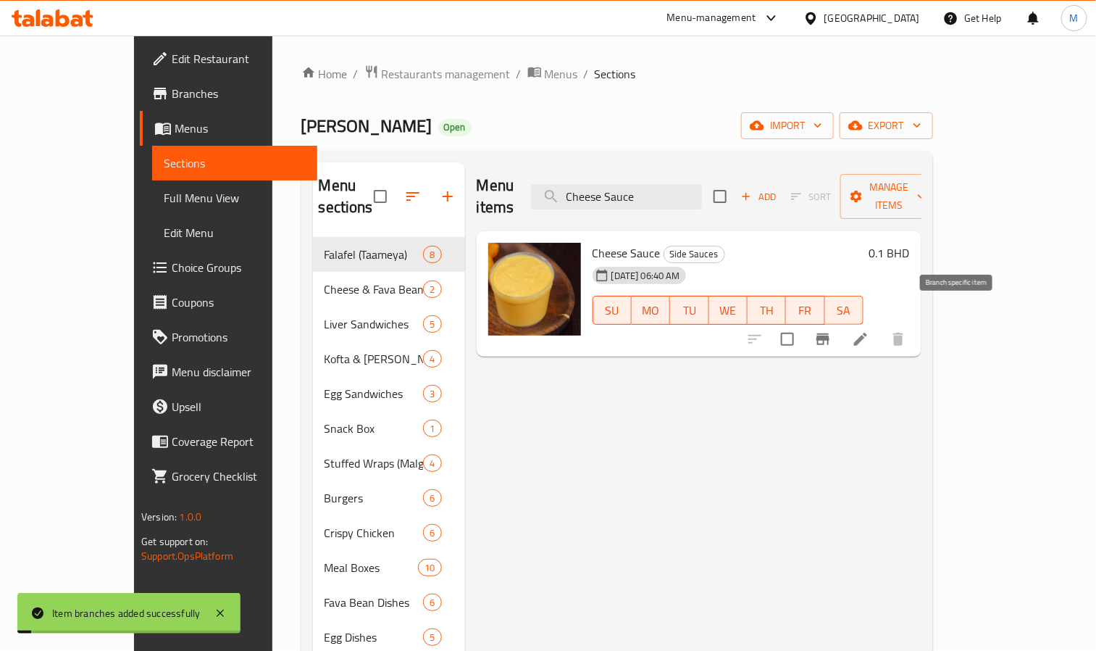
click at [832, 330] on icon "Branch-specific-item" at bounding box center [822, 338] width 17 height 17
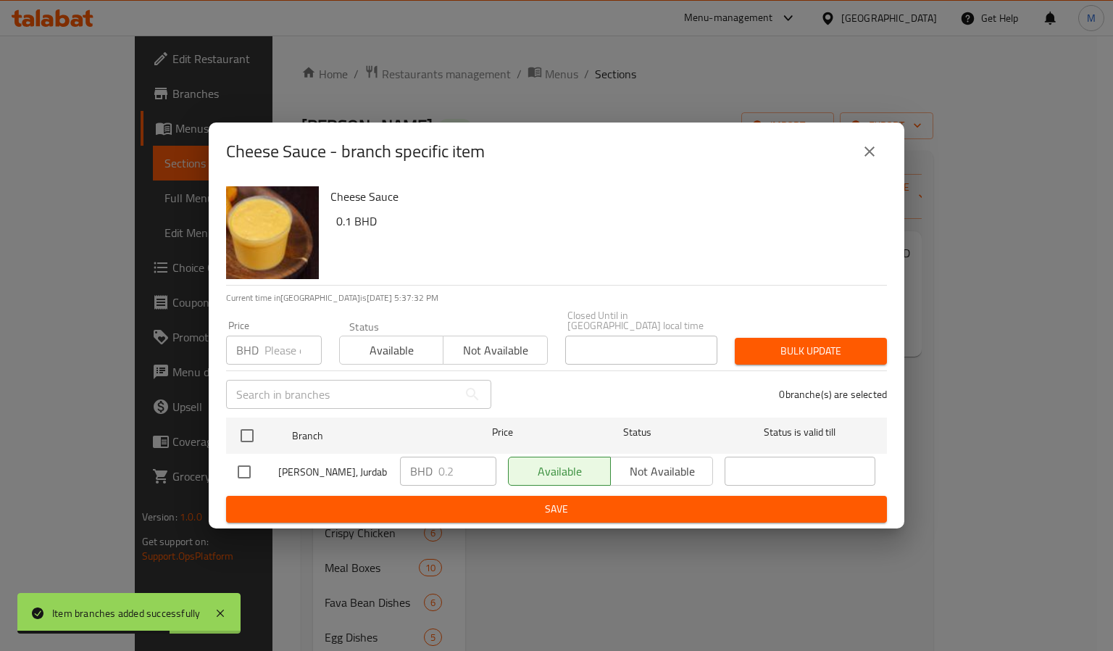
click at [876, 159] on icon "close" at bounding box center [869, 151] width 17 height 17
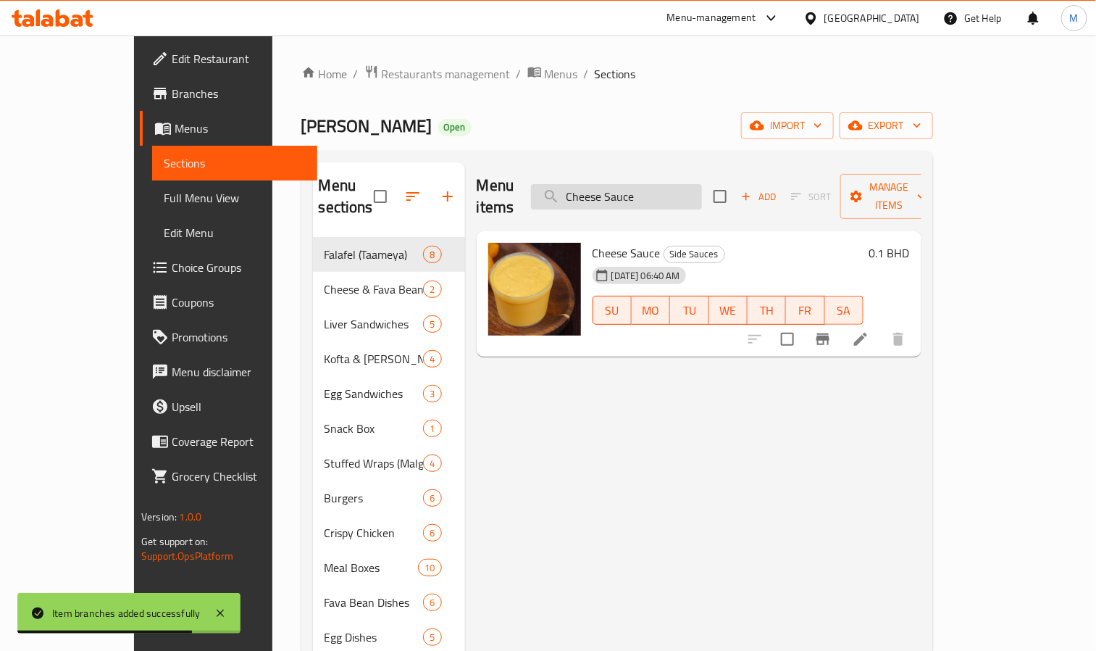
click at [611, 187] on input "Cheese Sauce" at bounding box center [616, 196] width 171 height 25
paste input "Zinger"
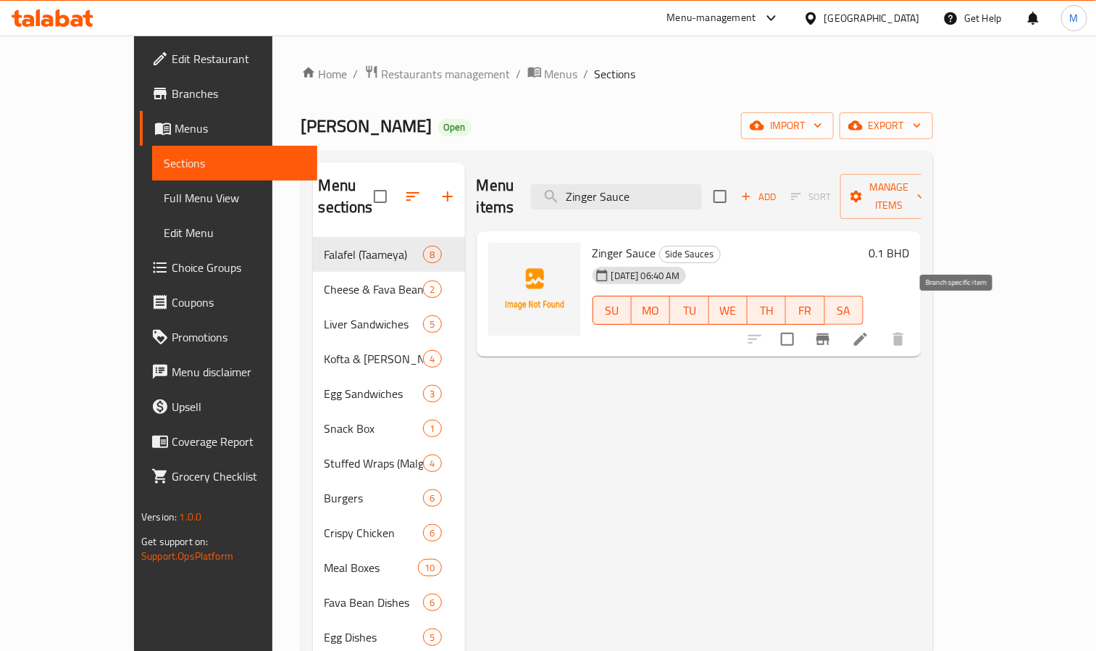
type input "Zinger Sauce"
click at [829, 333] on icon "Branch-specific-item" at bounding box center [822, 339] width 13 height 12
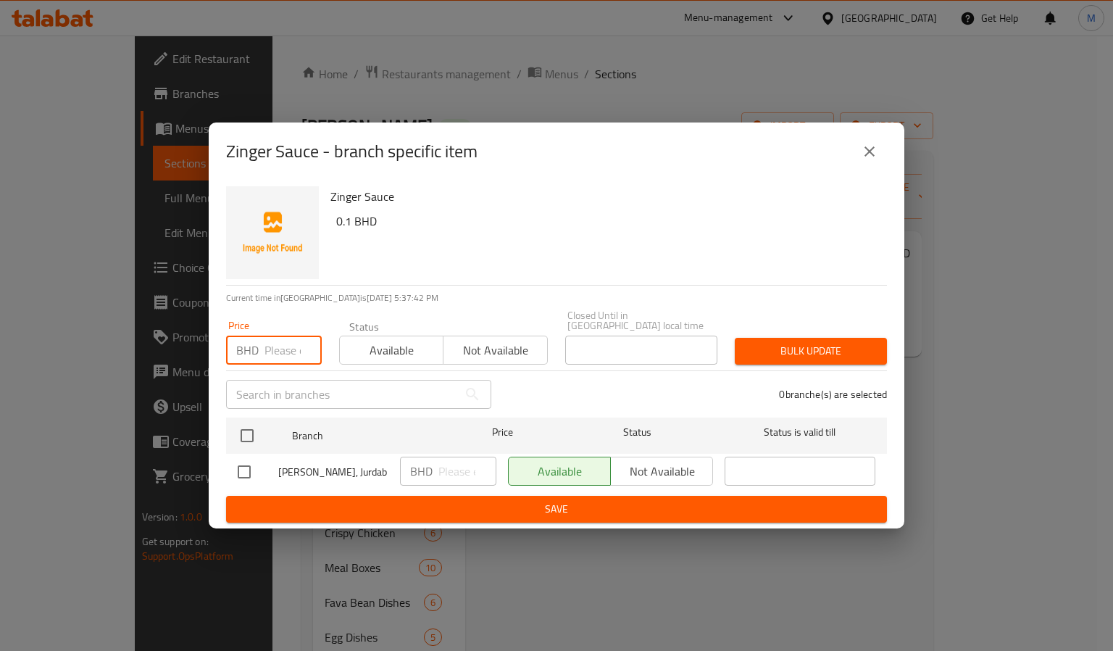
click at [285, 341] on input "number" at bounding box center [292, 349] width 57 height 29
paste input "0.200"
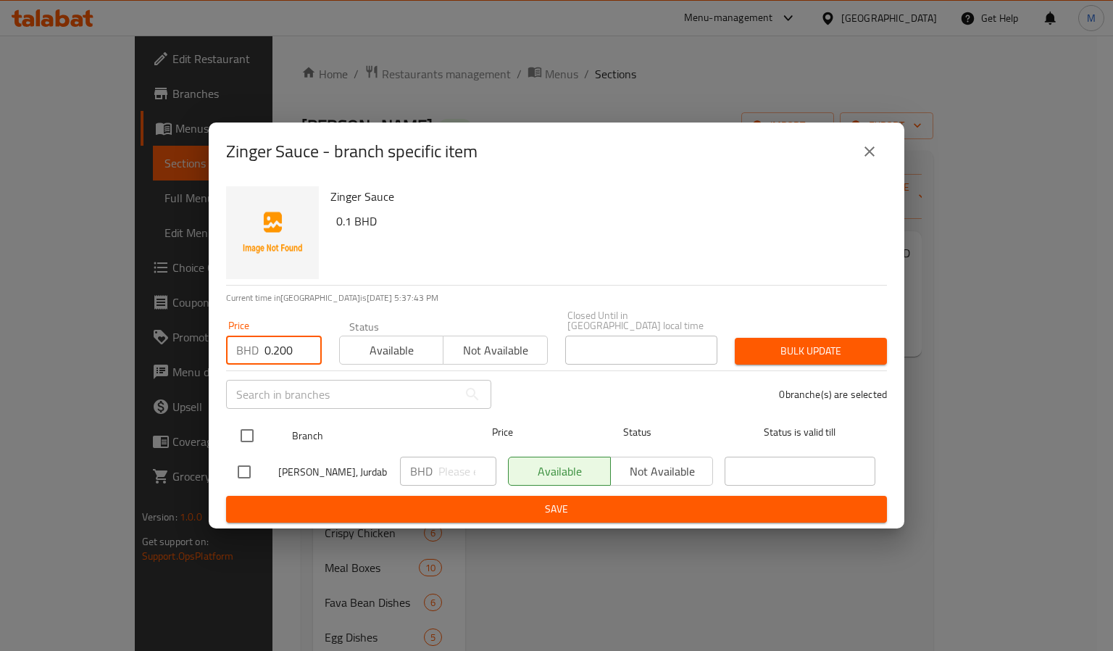
type input "0.200"
click at [251, 431] on input "checkbox" at bounding box center [247, 435] width 30 height 30
checkbox input "true"
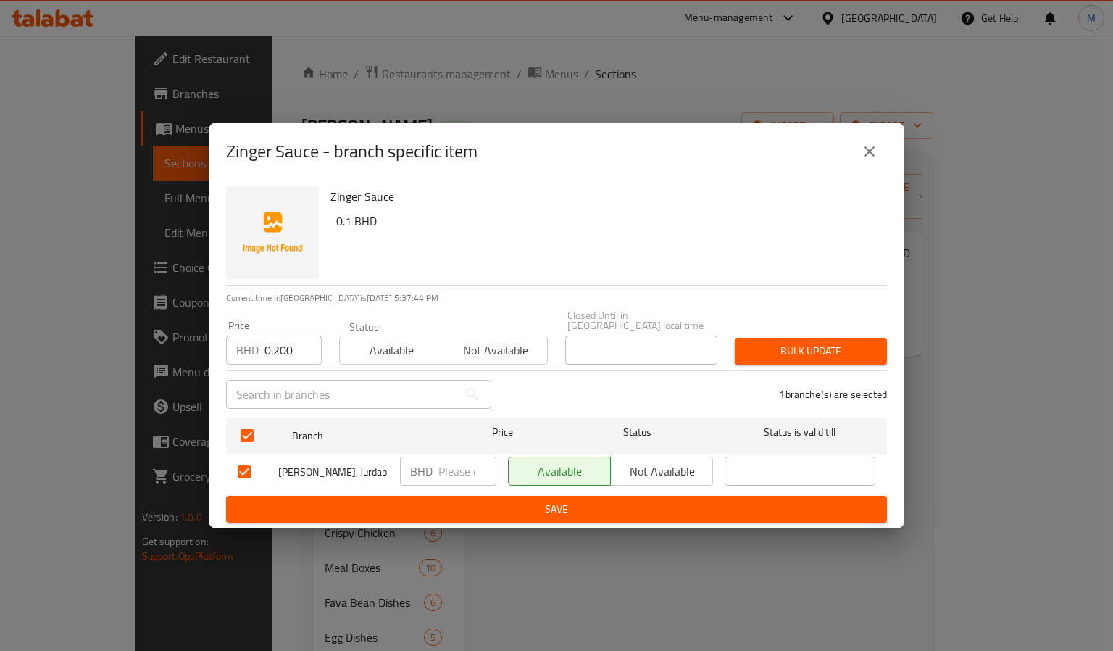
click at [811, 350] on span "Bulk update" at bounding box center [810, 351] width 129 height 18
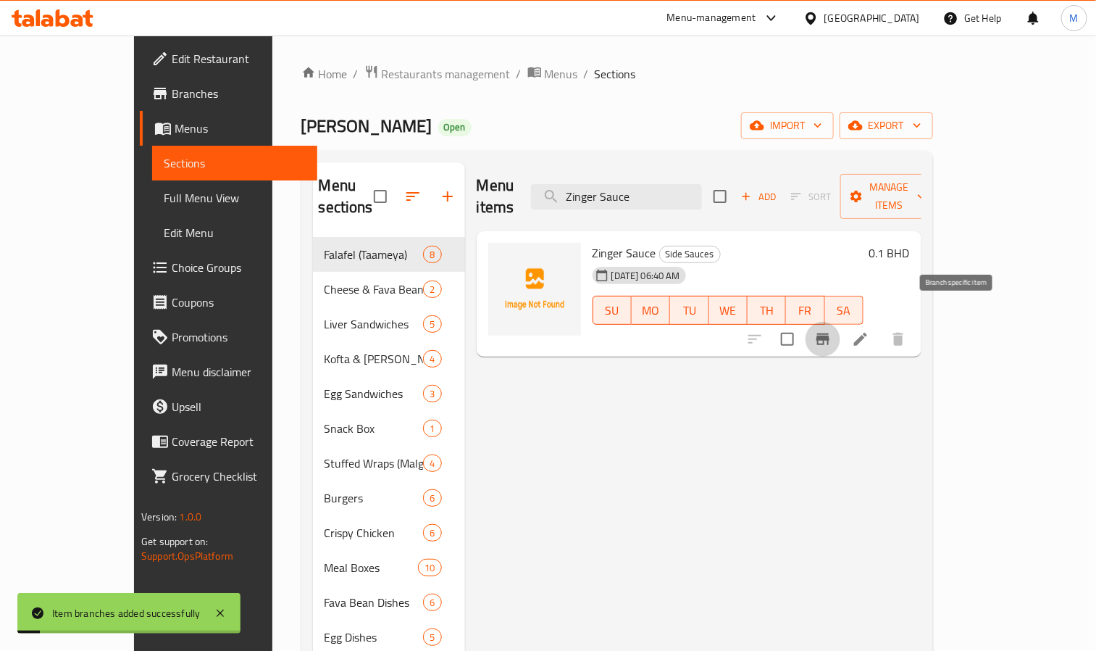
click at [829, 333] on icon "Branch-specific-item" at bounding box center [822, 339] width 13 height 12
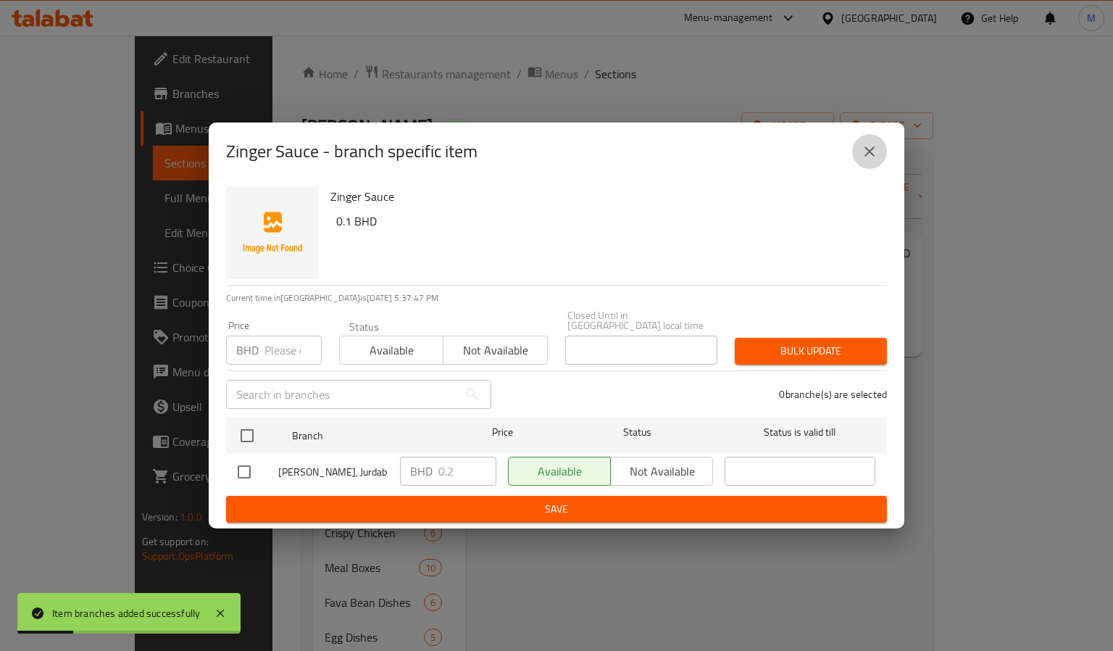
click at [865, 149] on icon "close" at bounding box center [869, 151] width 17 height 17
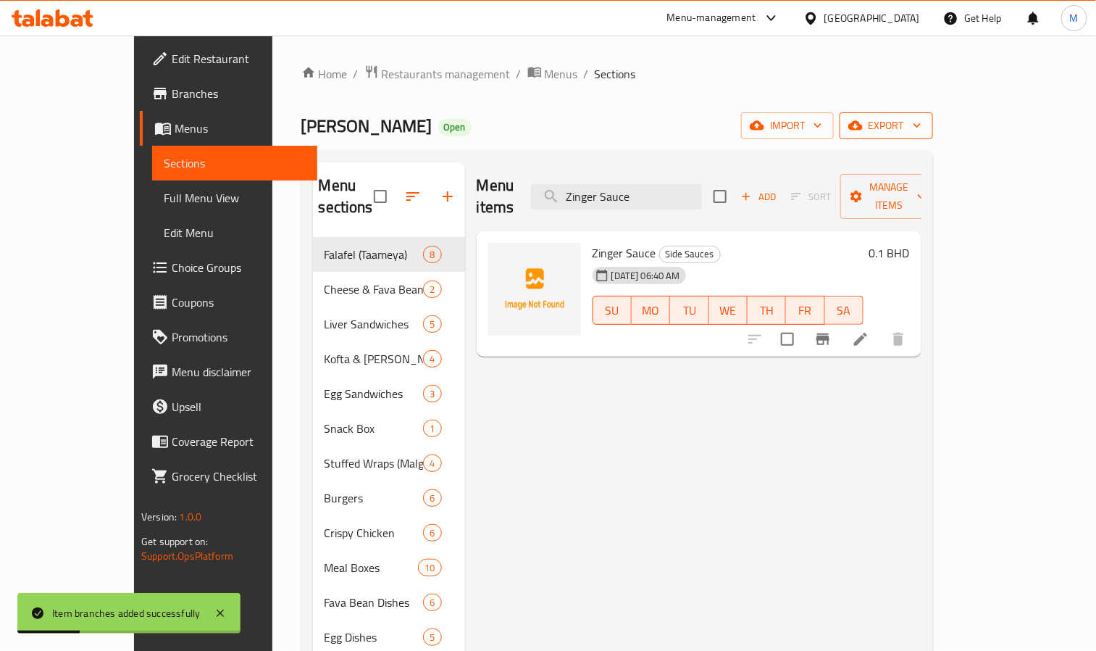
click at [933, 139] on button "export" at bounding box center [886, 125] width 93 height 27
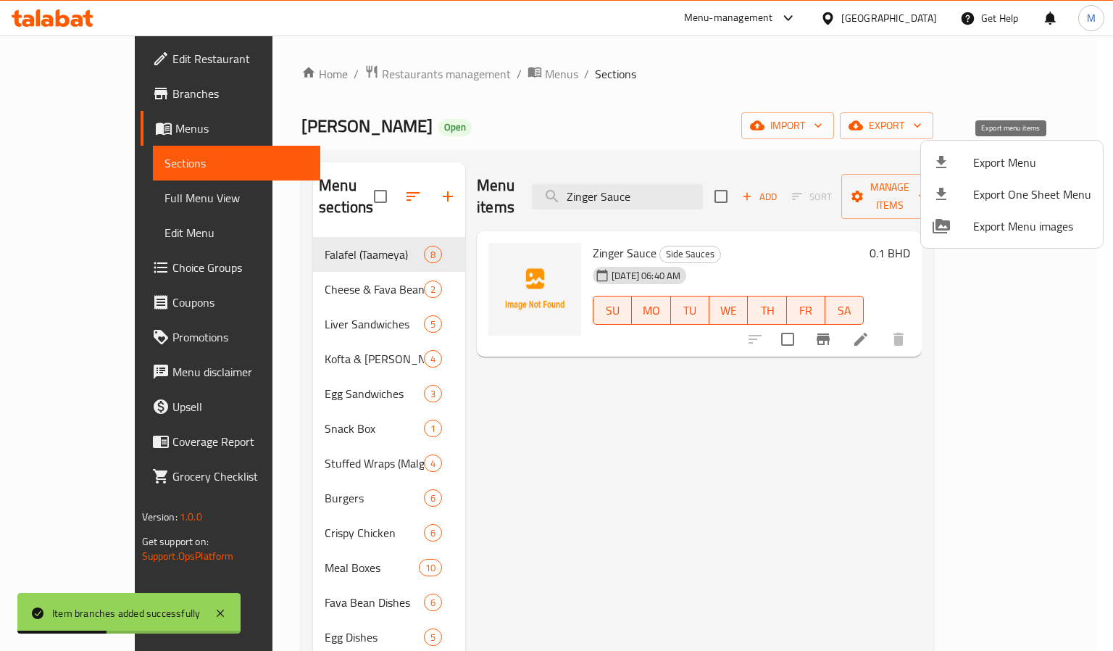
click at [976, 165] on span "Export Menu" at bounding box center [1032, 162] width 118 height 17
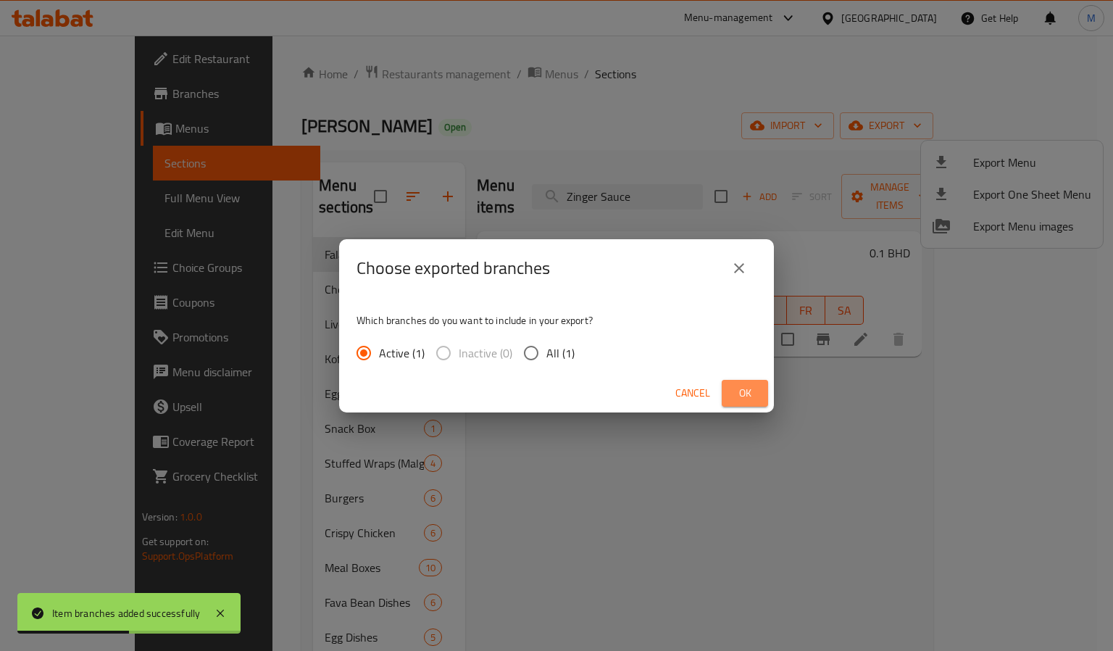
click at [737, 390] on span "Ok" at bounding box center [744, 393] width 23 height 18
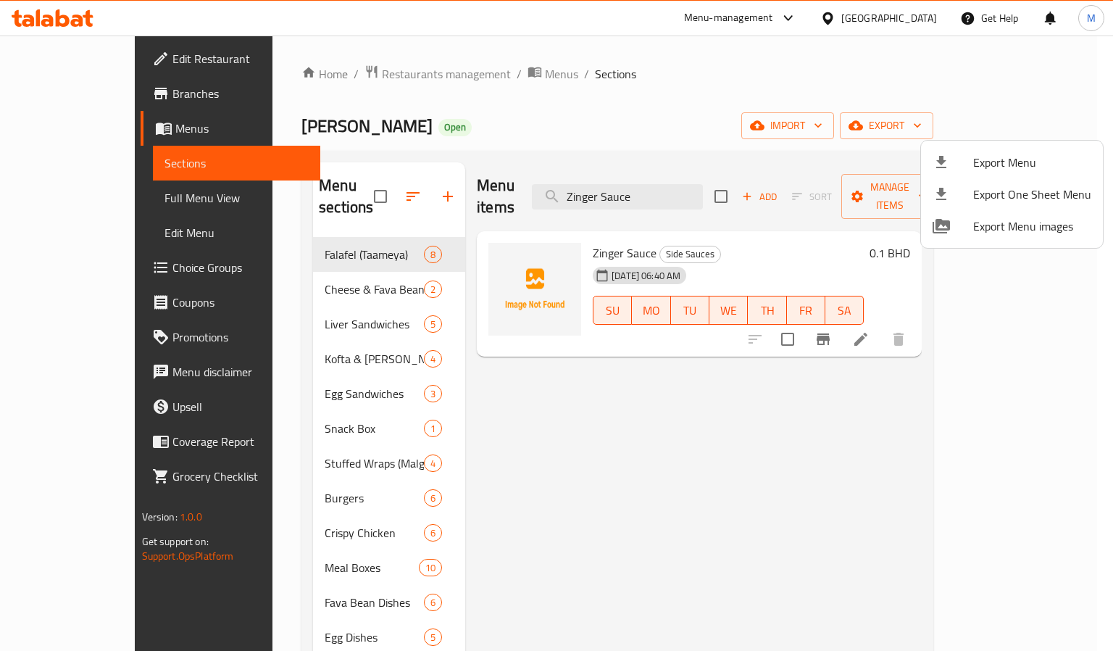
click at [22, 3] on div at bounding box center [556, 325] width 1113 height 651
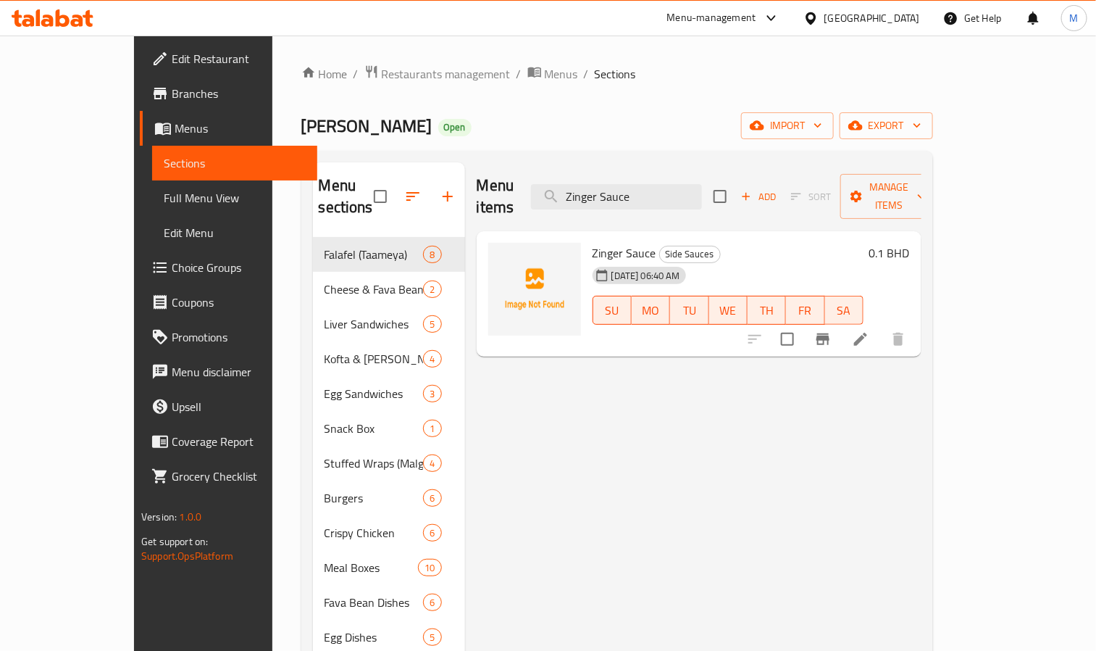
click at [25, 17] on icon at bounding box center [28, 20] width 12 height 12
